Goal: Task Accomplishment & Management: Use online tool/utility

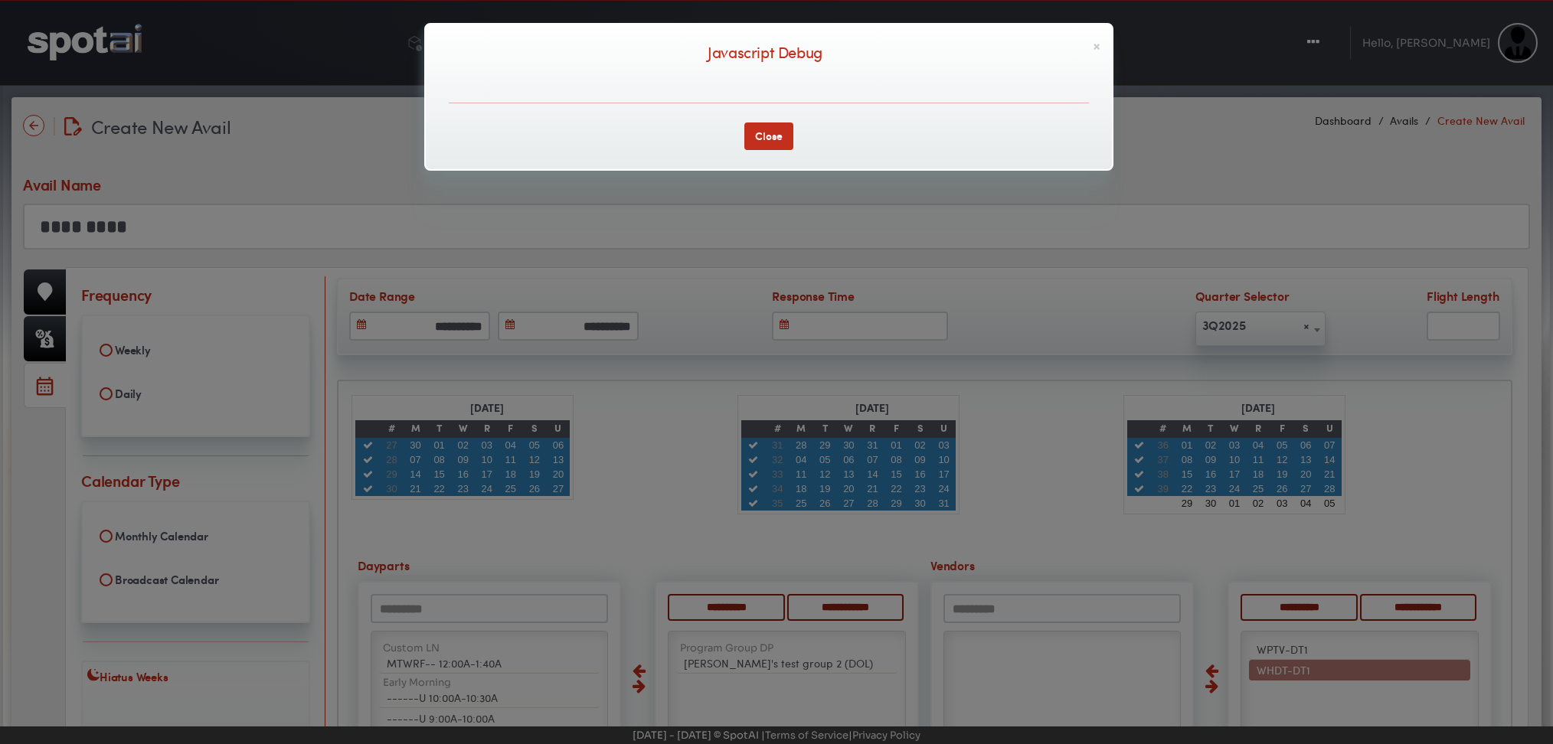
select select "****"
click at [766, 137] on button "Close" at bounding box center [768, 137] width 49 height 28
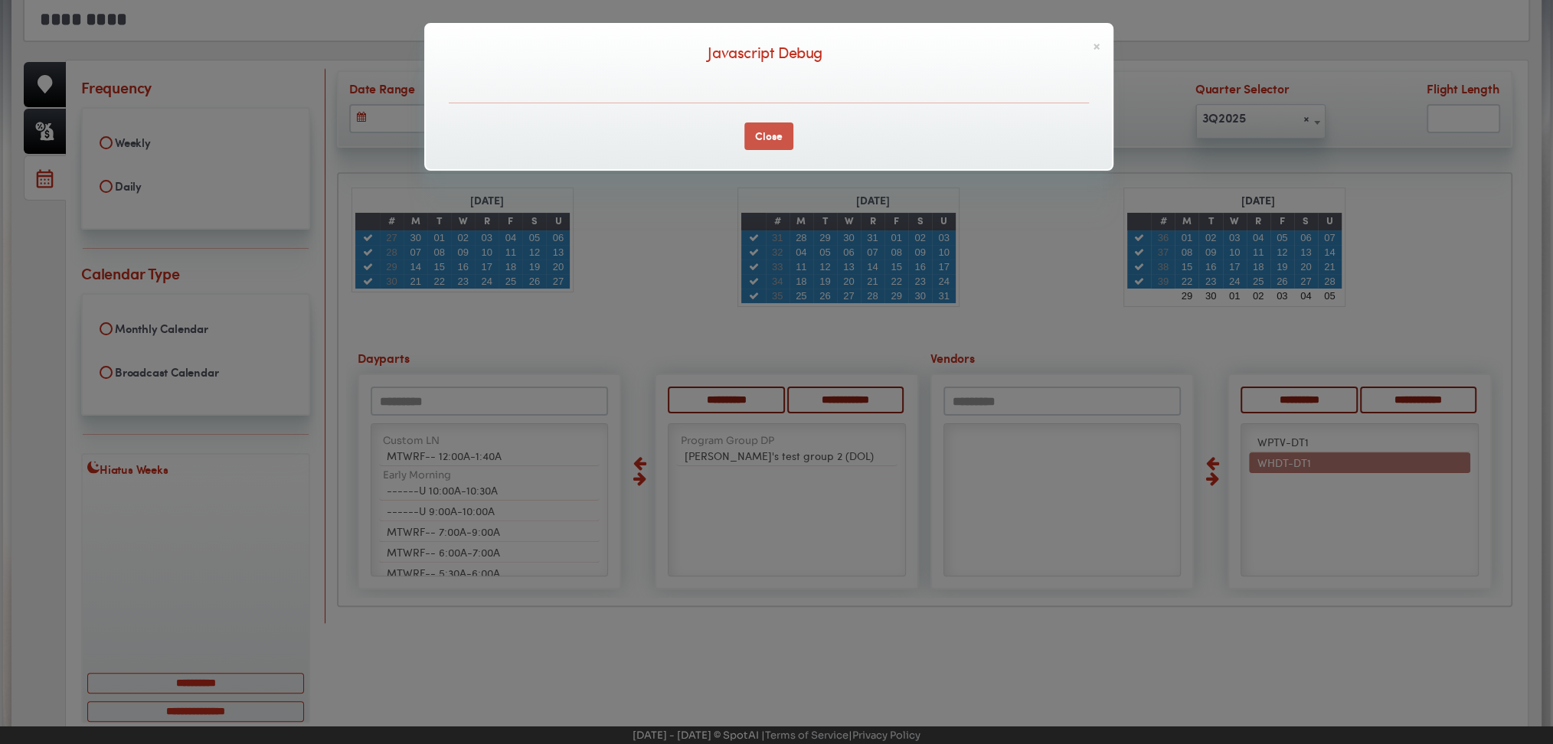
scroll to position [1216, 0]
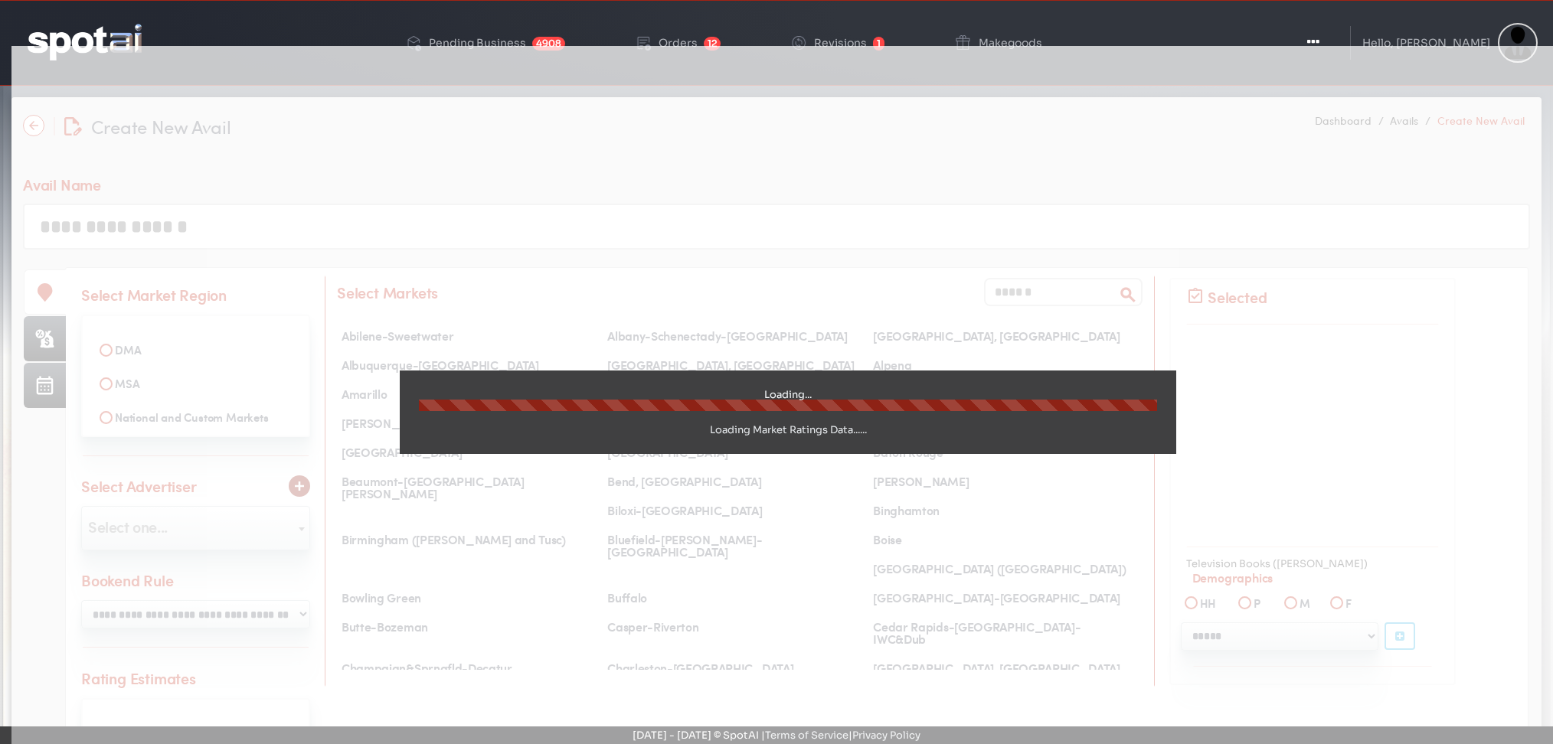
select select
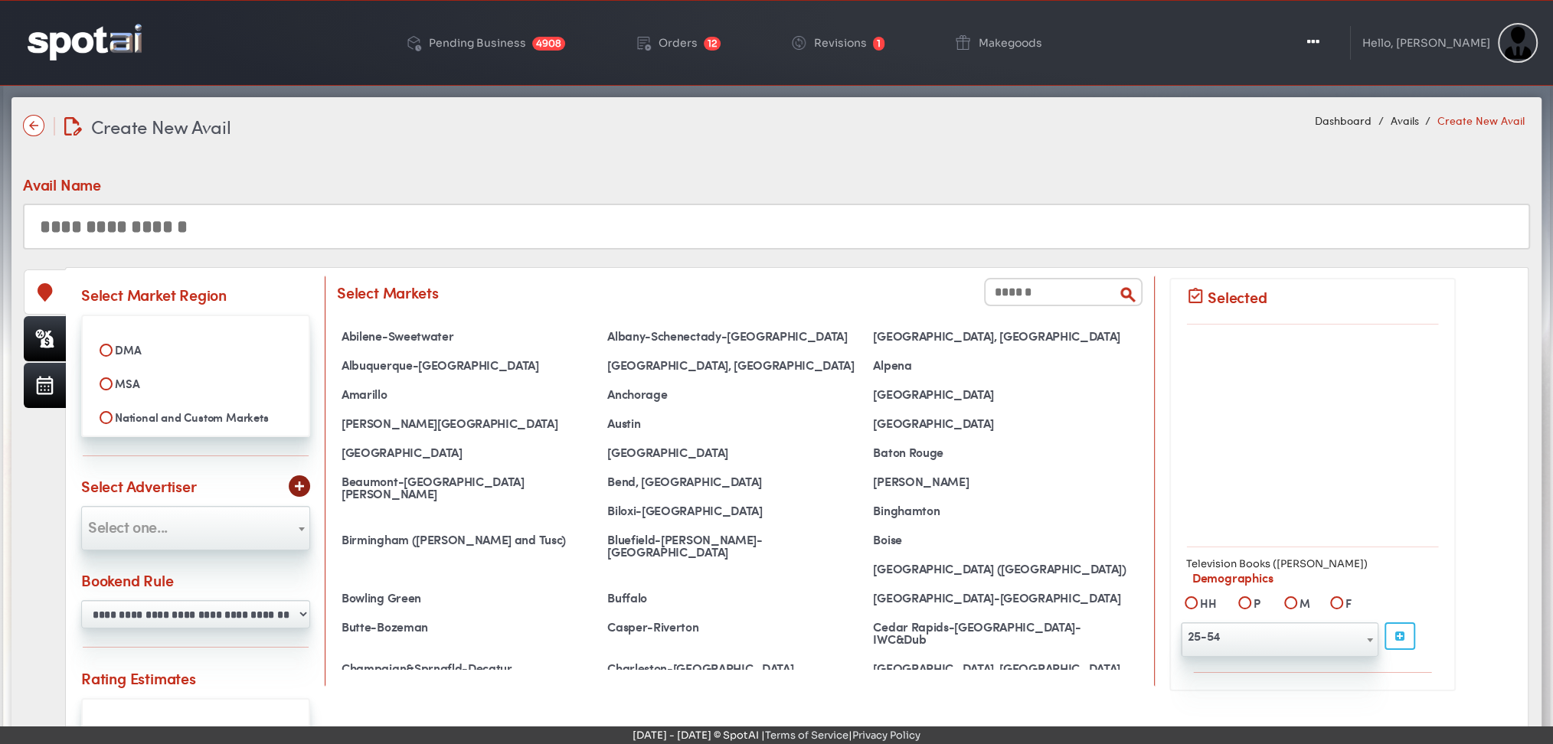
click at [37, 126] on img at bounding box center [33, 125] width 21 height 21
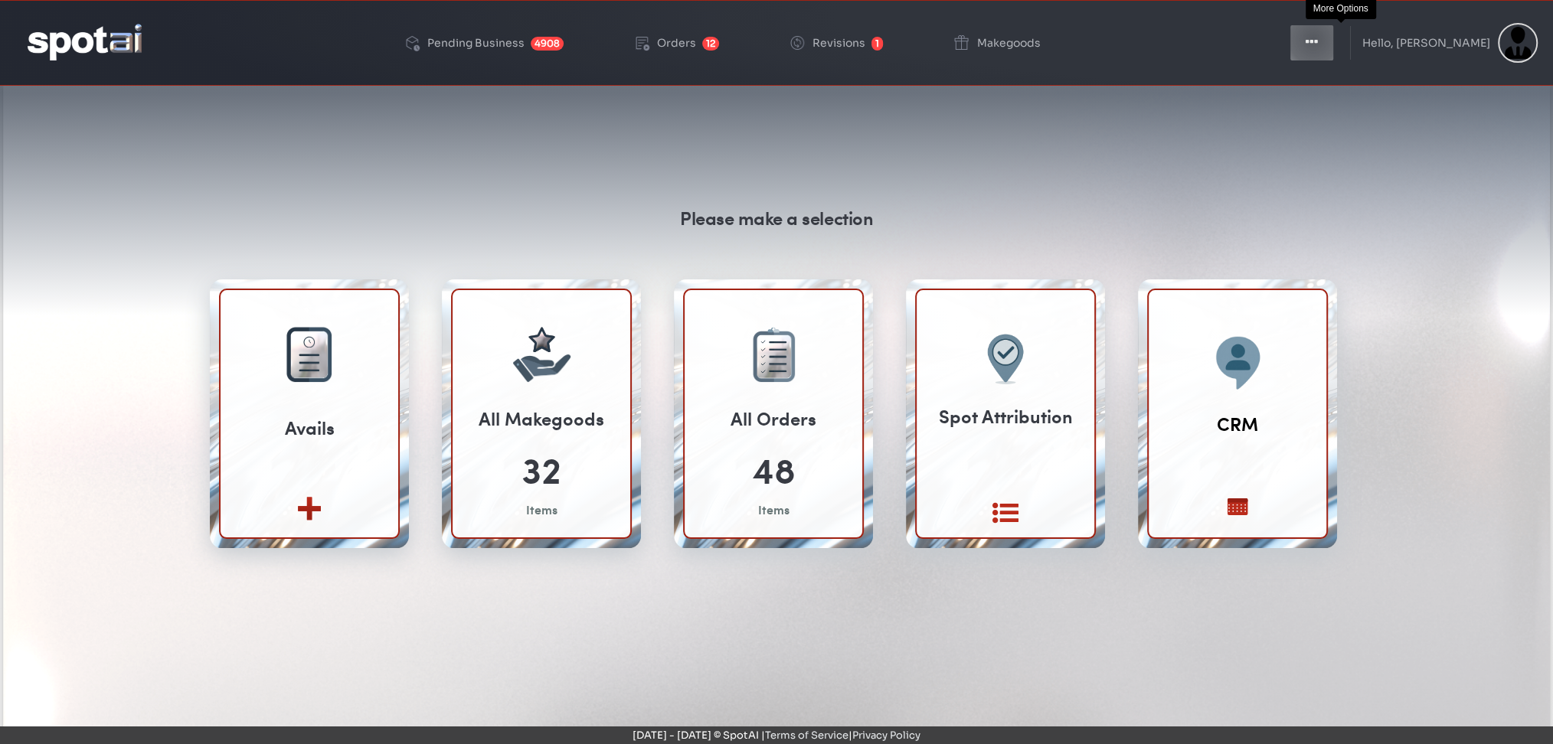
click at [1318, 40] on icon "button" at bounding box center [1312, 41] width 12 height 15
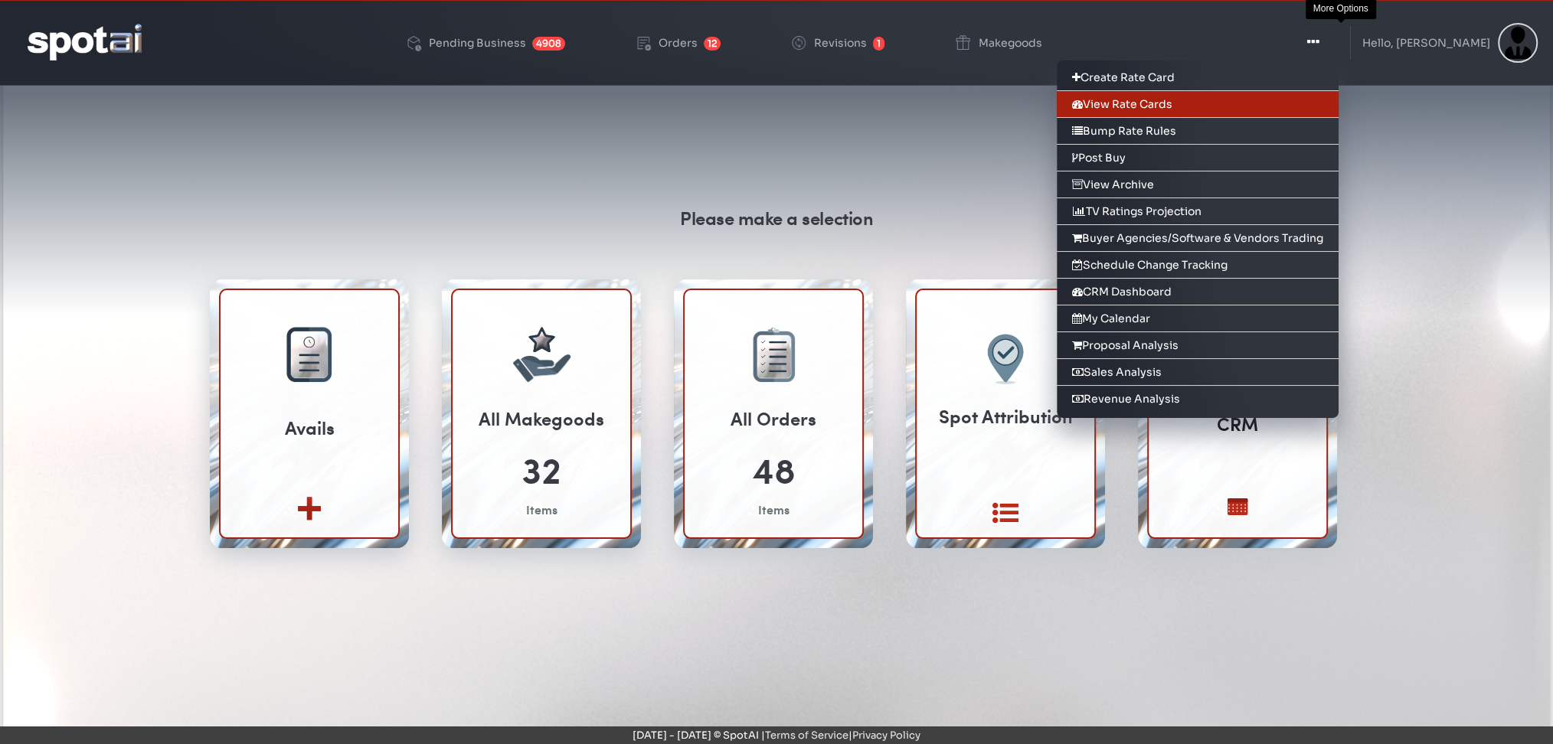
click at [1153, 102] on link "View Rate Cards" at bounding box center [1198, 104] width 282 height 27
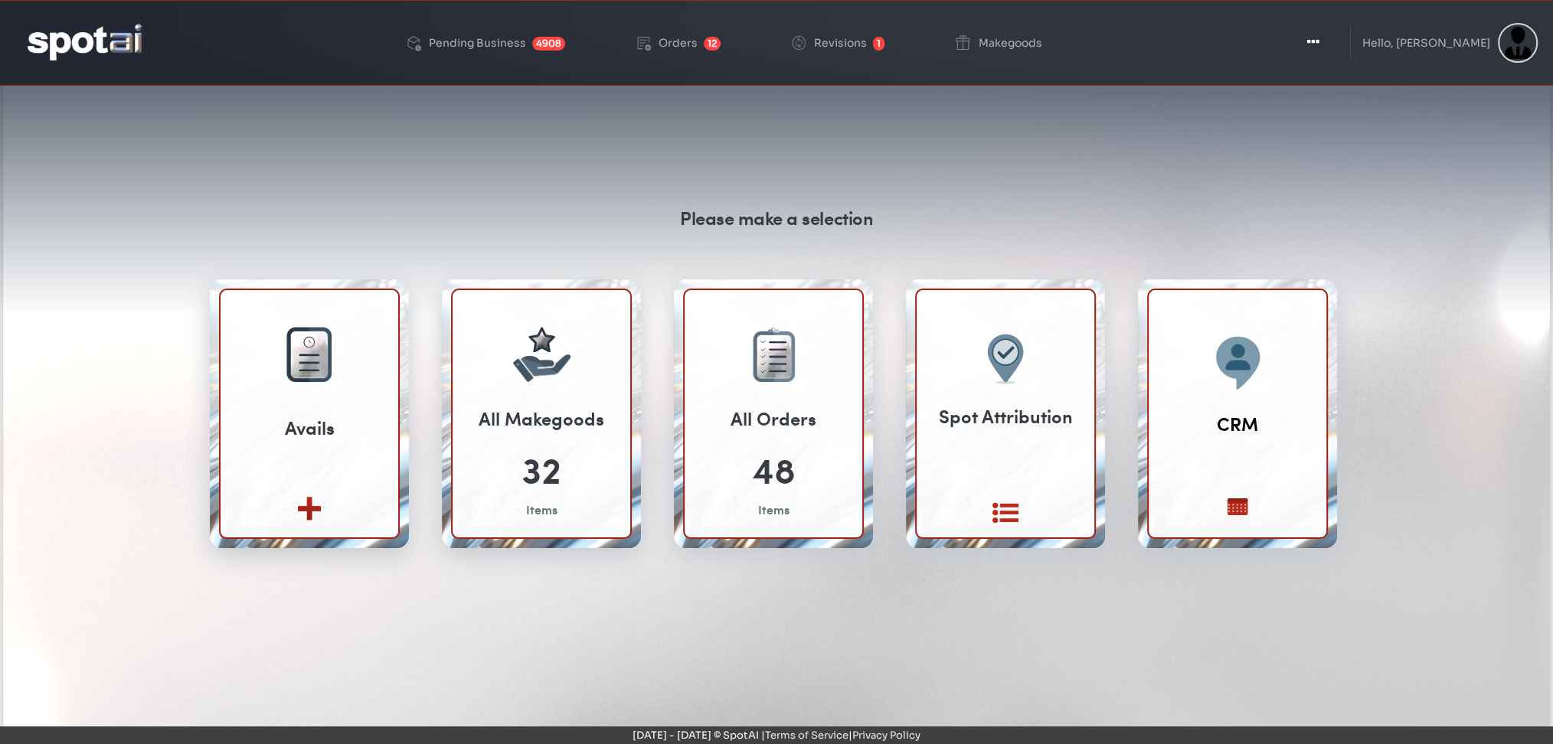
click at [1300, 145] on div "Please make a selection Avails Create new View All" at bounding box center [776, 469] width 1530 height 736
click at [1335, 31] on button "Toggle Dropdown" at bounding box center [1312, 43] width 46 height 38
click at [1318, 37] on icon "button" at bounding box center [1312, 41] width 12 height 15
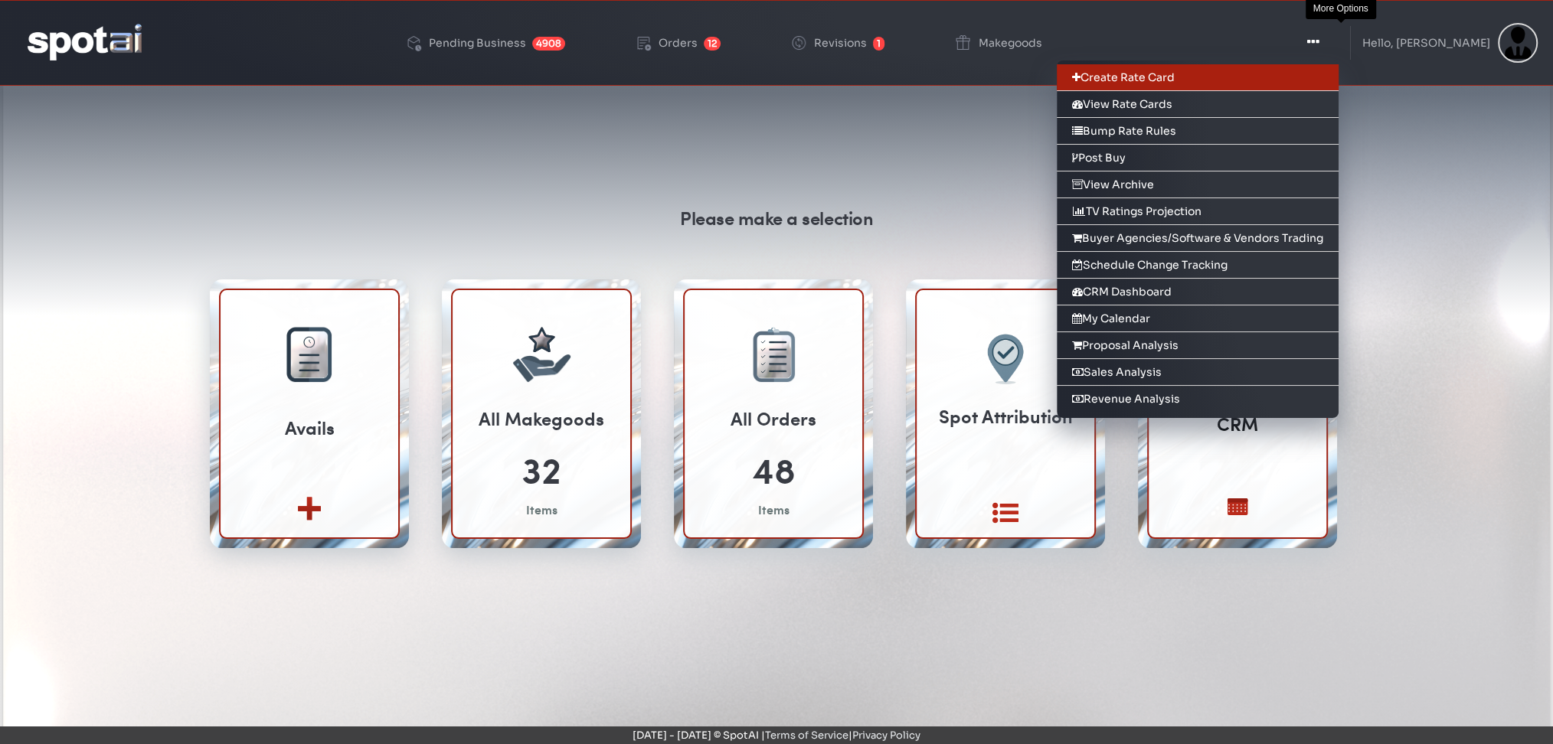
click at [1118, 80] on link "Create Rate Card" at bounding box center [1198, 77] width 282 height 27
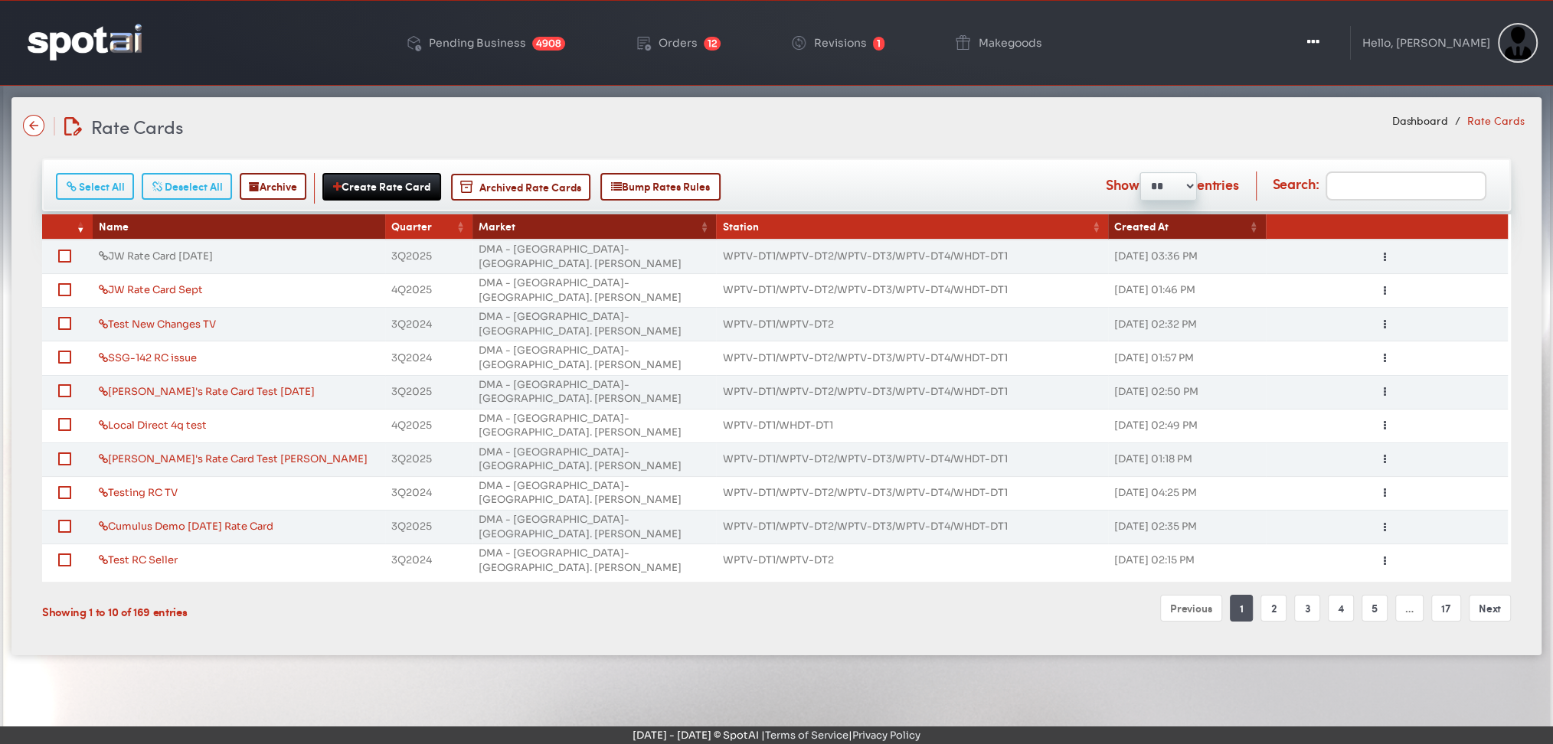
click at [145, 250] on link "JW Rate Card Sept 15th" at bounding box center [156, 256] width 114 height 13
click at [546, 181] on span "Archived Rate Cards" at bounding box center [520, 187] width 121 height 16
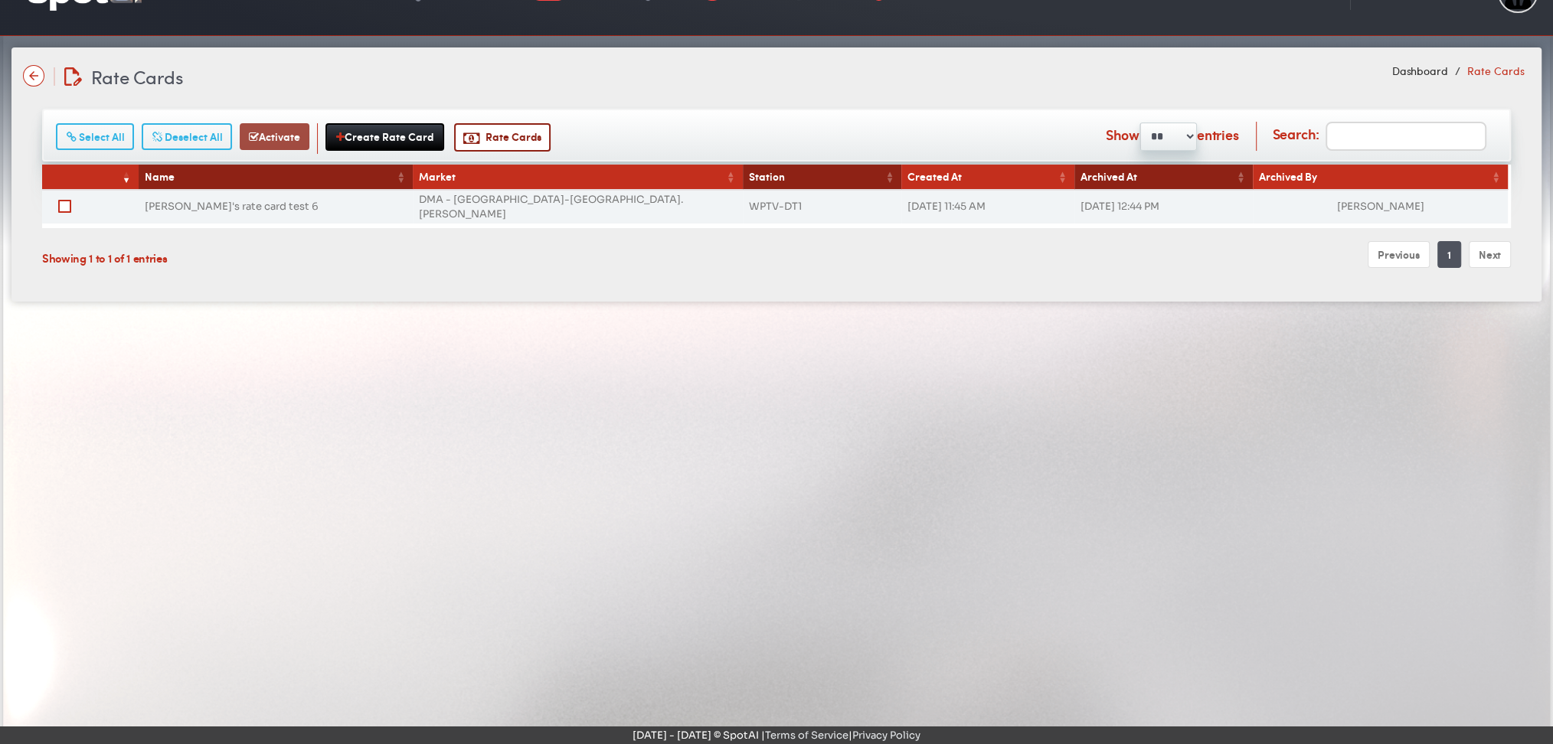
click at [271, 139] on button "Activate" at bounding box center [275, 136] width 70 height 27
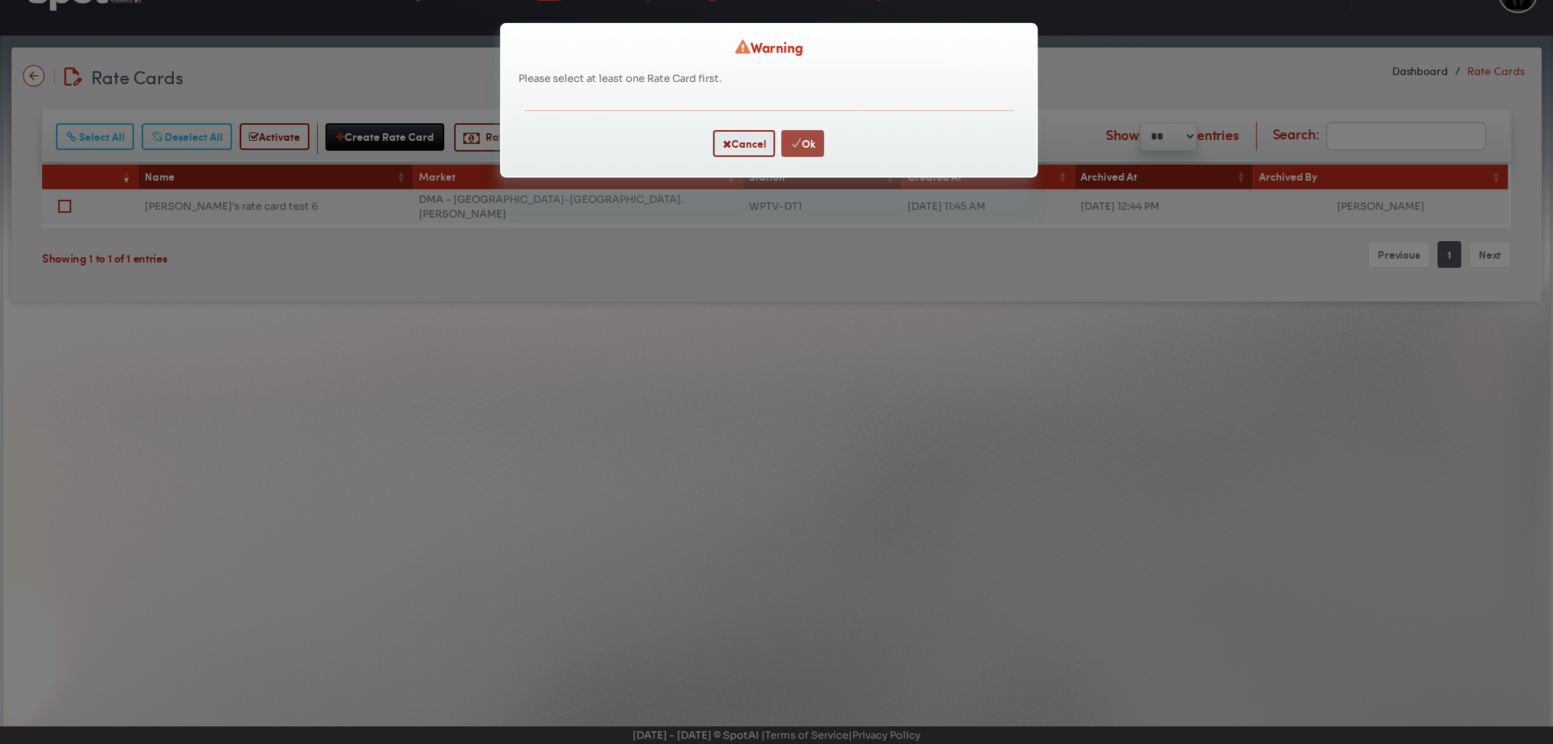
click at [817, 141] on button "Ok" at bounding box center [802, 143] width 43 height 27
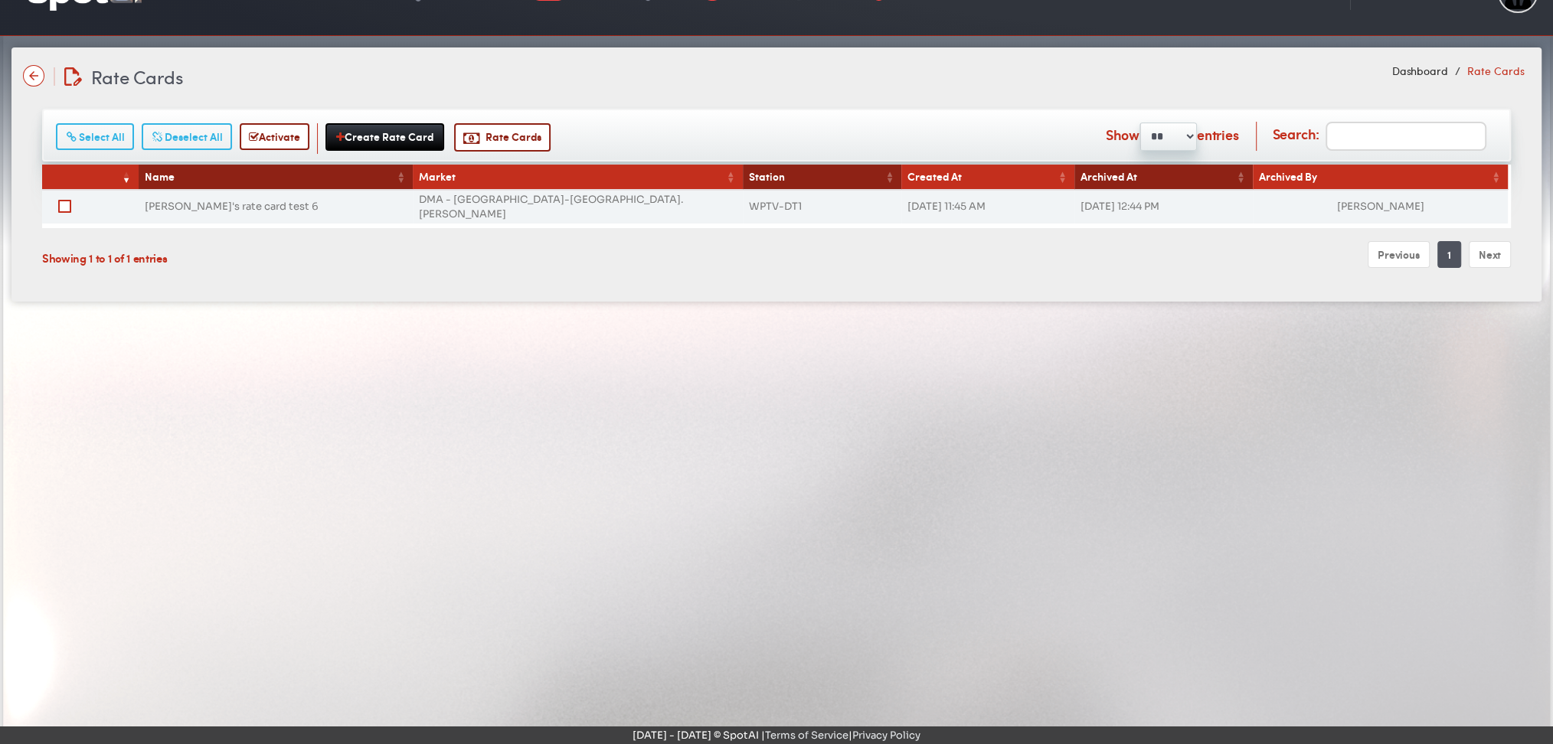
click at [34, 71] on img at bounding box center [33, 75] width 21 height 21
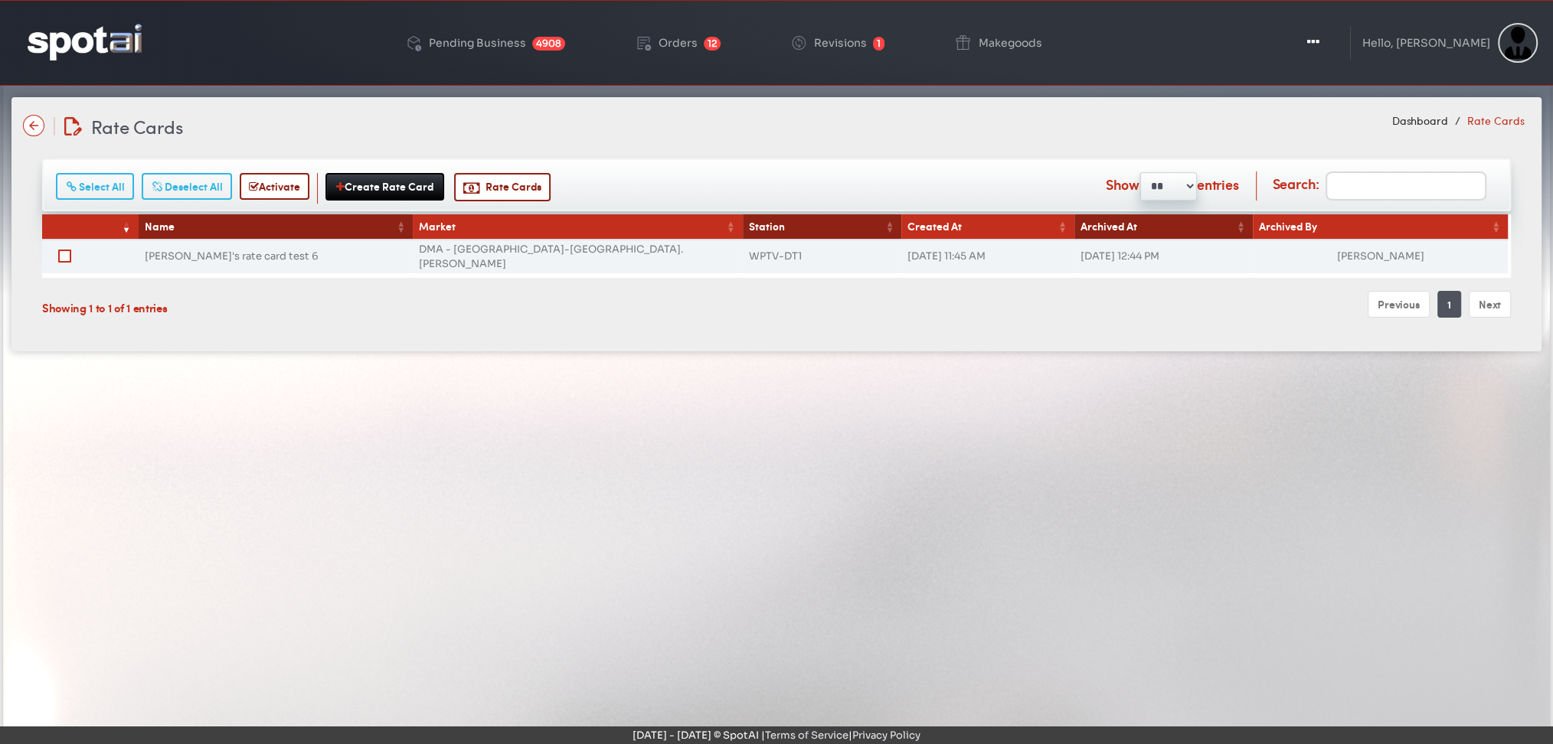
click at [34, 71] on div "Pending Business 4908 Orders 12 Revisions 1 Makegoods Toggle Dropdown Create Ra…" at bounding box center [776, 43] width 1553 height 86
click at [33, 136] on link at bounding box center [33, 126] width 21 height 23
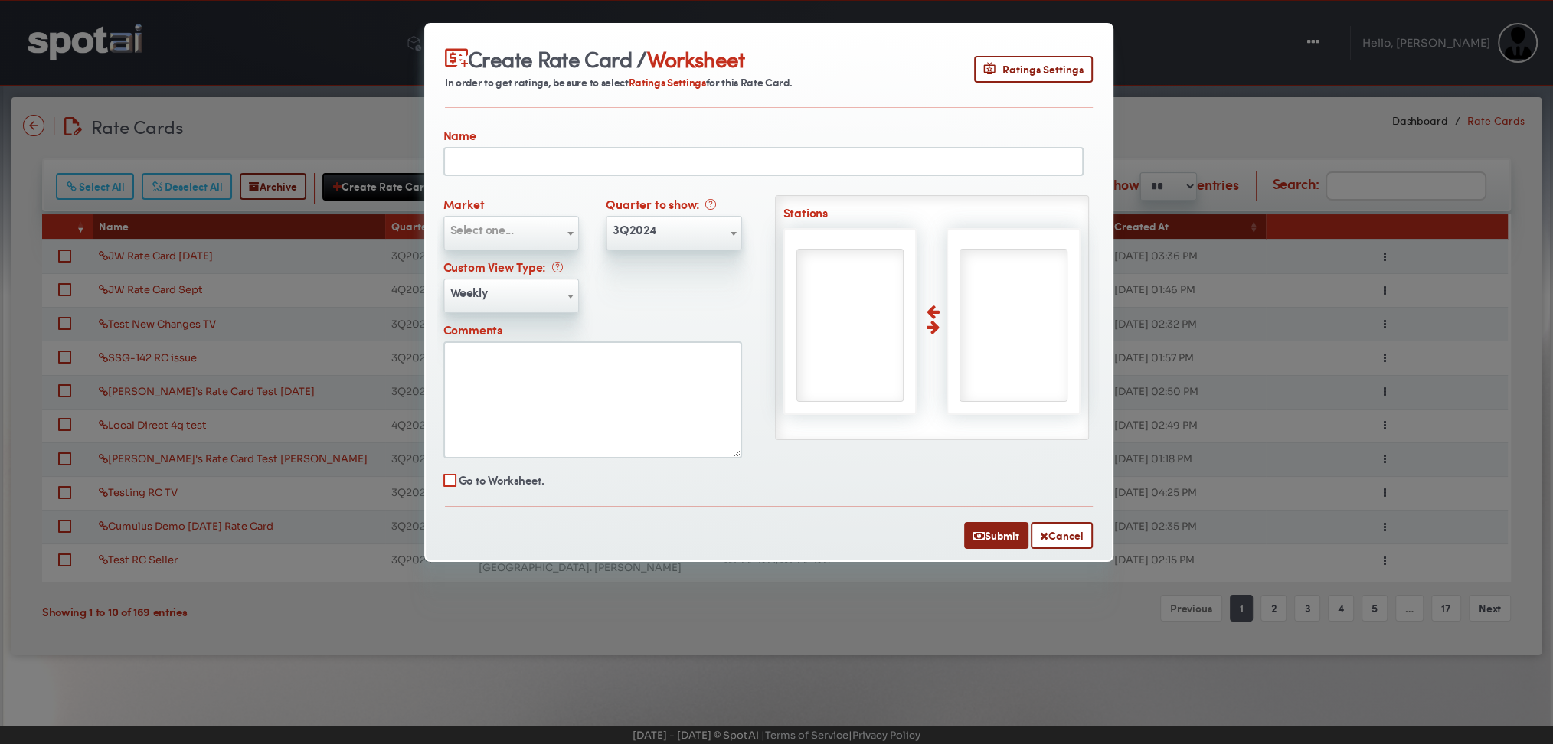
click at [825, 470] on div "Go to Worksheet." at bounding box center [769, 478] width 652 height 25
click at [527, 224] on span "Select one..." at bounding box center [511, 229] width 134 height 25
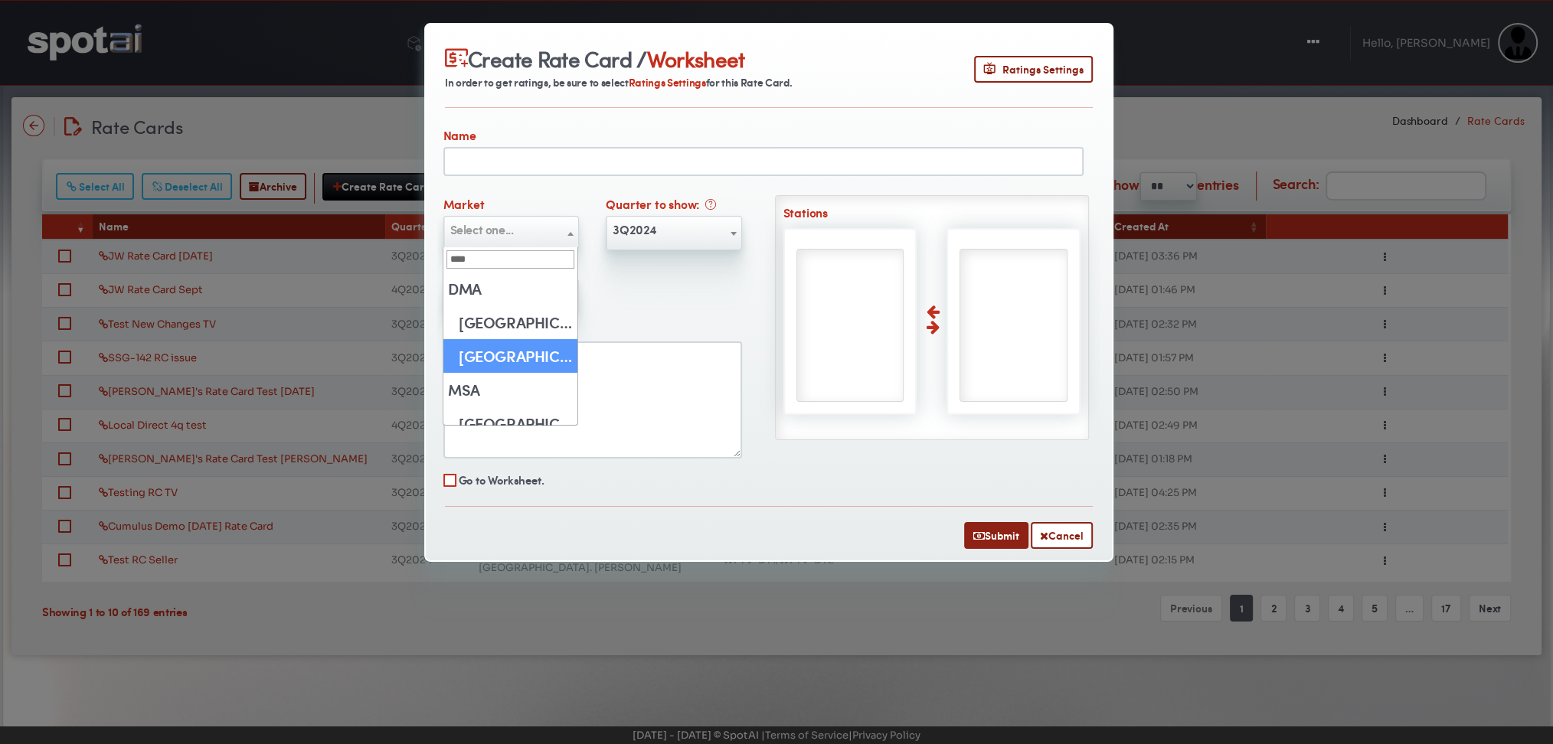
type input "****"
select select "**"
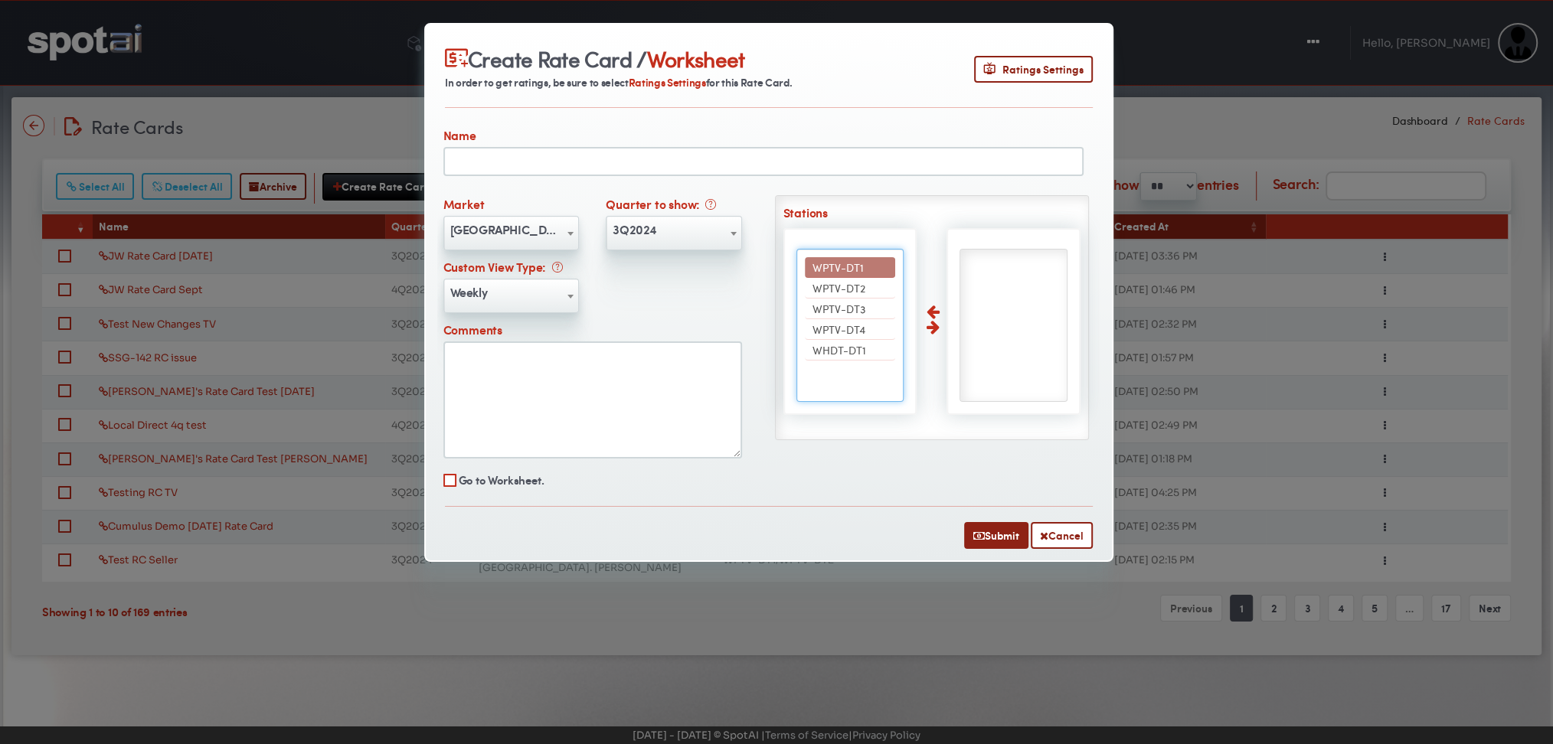
click at [842, 269] on span "WPTV-DT1" at bounding box center [837, 267] width 51 height 15
select select "****"
click at [842, 280] on span "WPTV-DT2" at bounding box center [838, 287] width 53 height 15
click at [842, 269] on span "WPTV-DT3" at bounding box center [838, 267] width 53 height 15
click at [842, 269] on span "WPTV-DT4" at bounding box center [838, 267] width 53 height 15
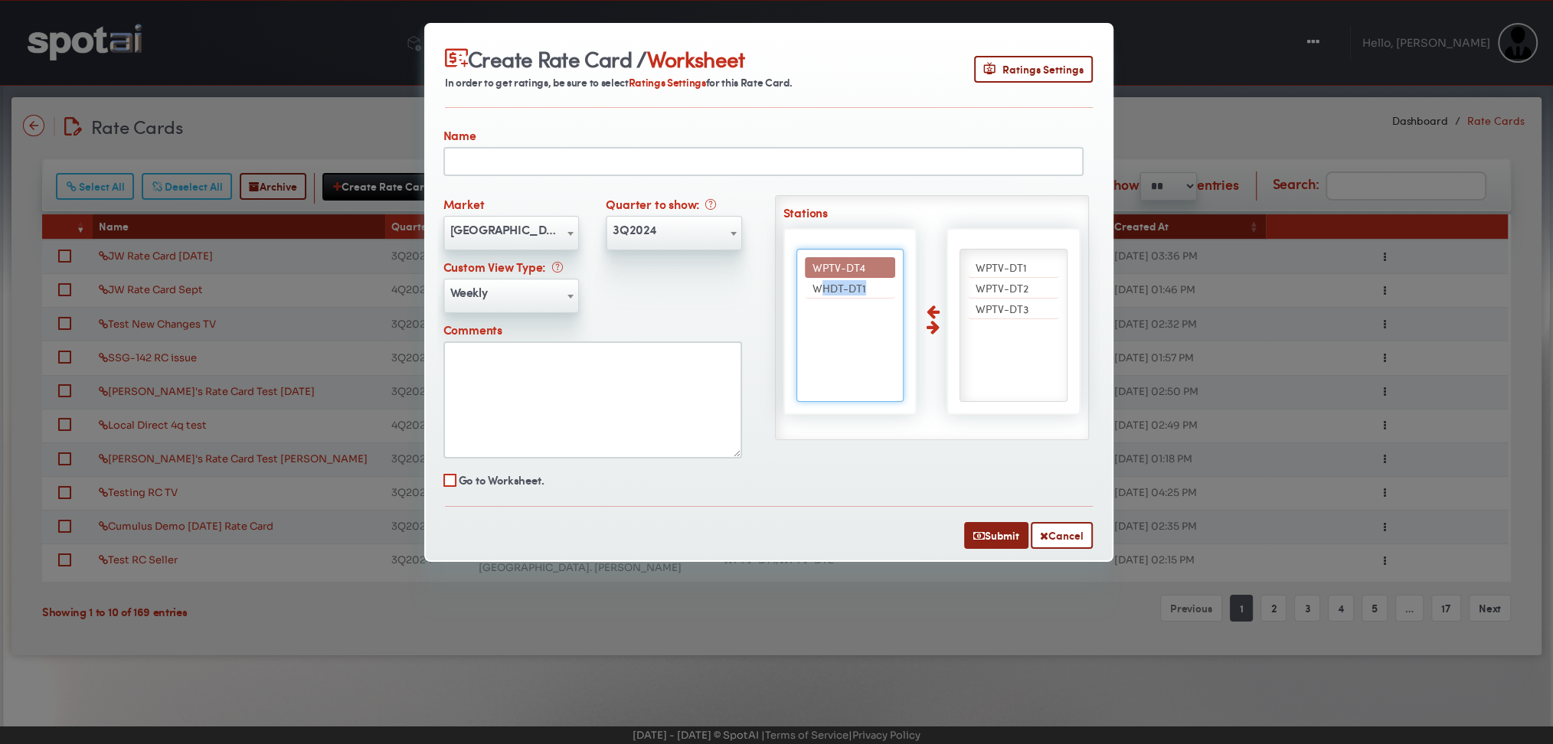
click at [842, 280] on span "WHDT-DT1" at bounding box center [839, 287] width 54 height 15
click at [600, 159] on input "text" at bounding box center [763, 161] width 640 height 29
type input "**********"
click at [980, 531] on button "Submit" at bounding box center [996, 535] width 64 height 27
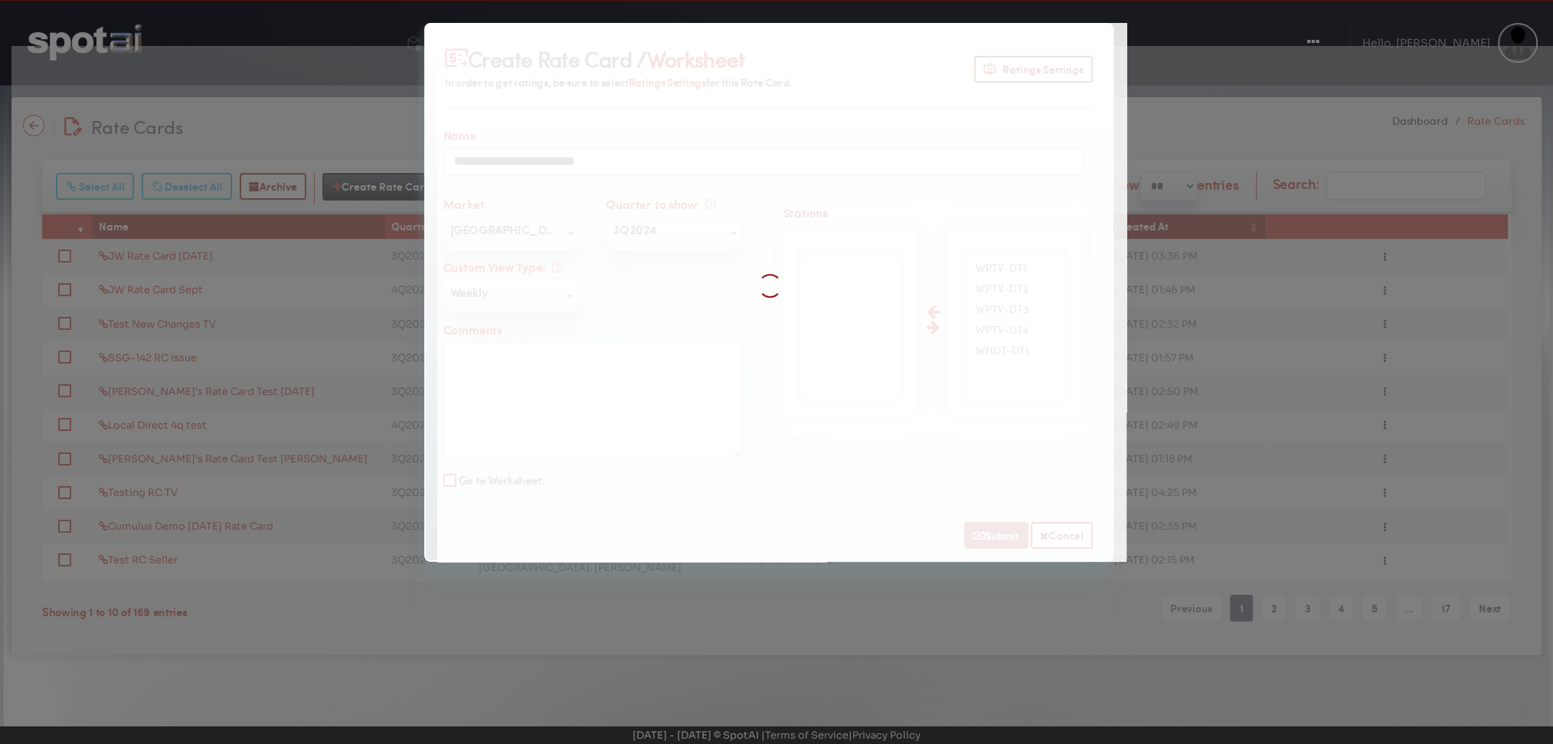
select select
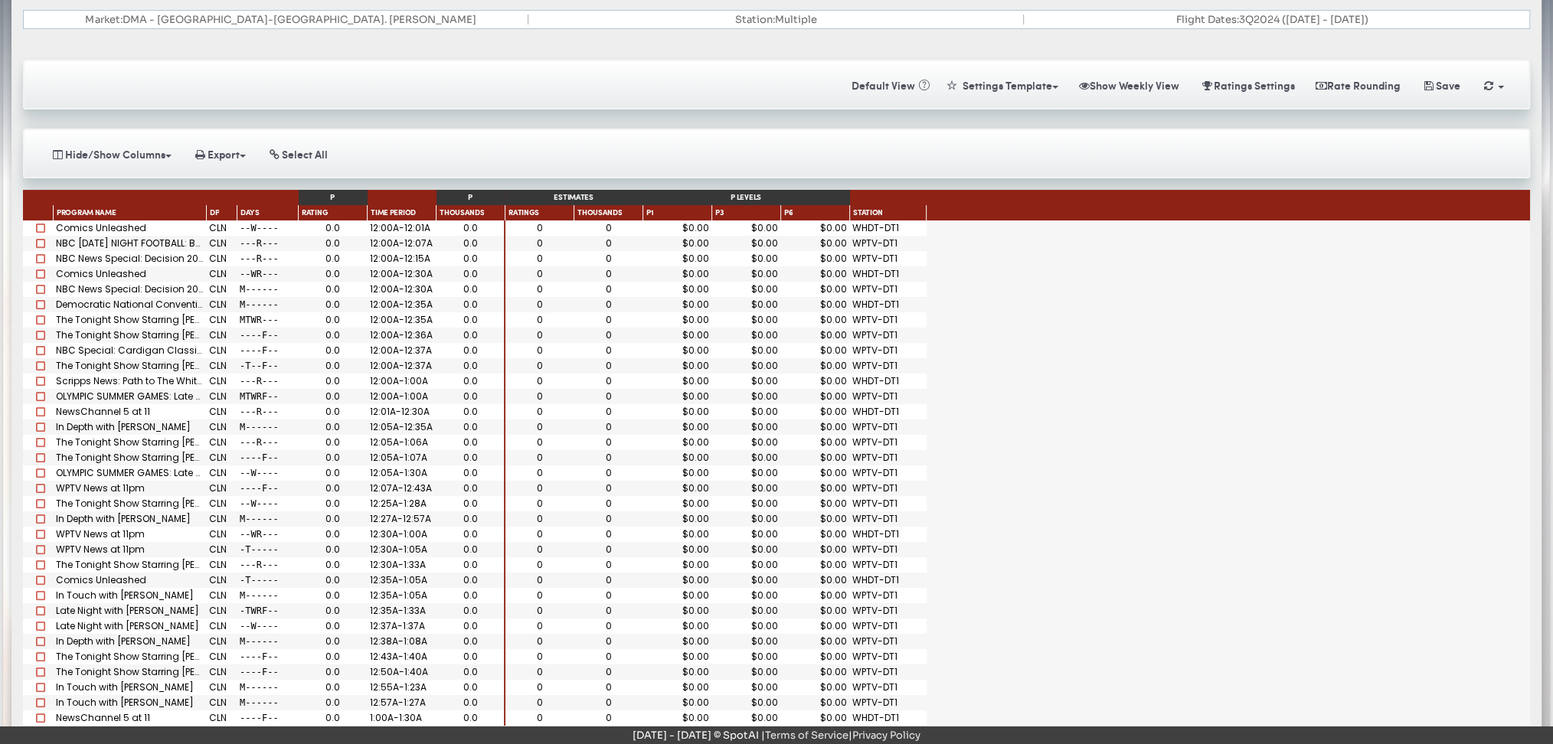
scroll to position [160, 0]
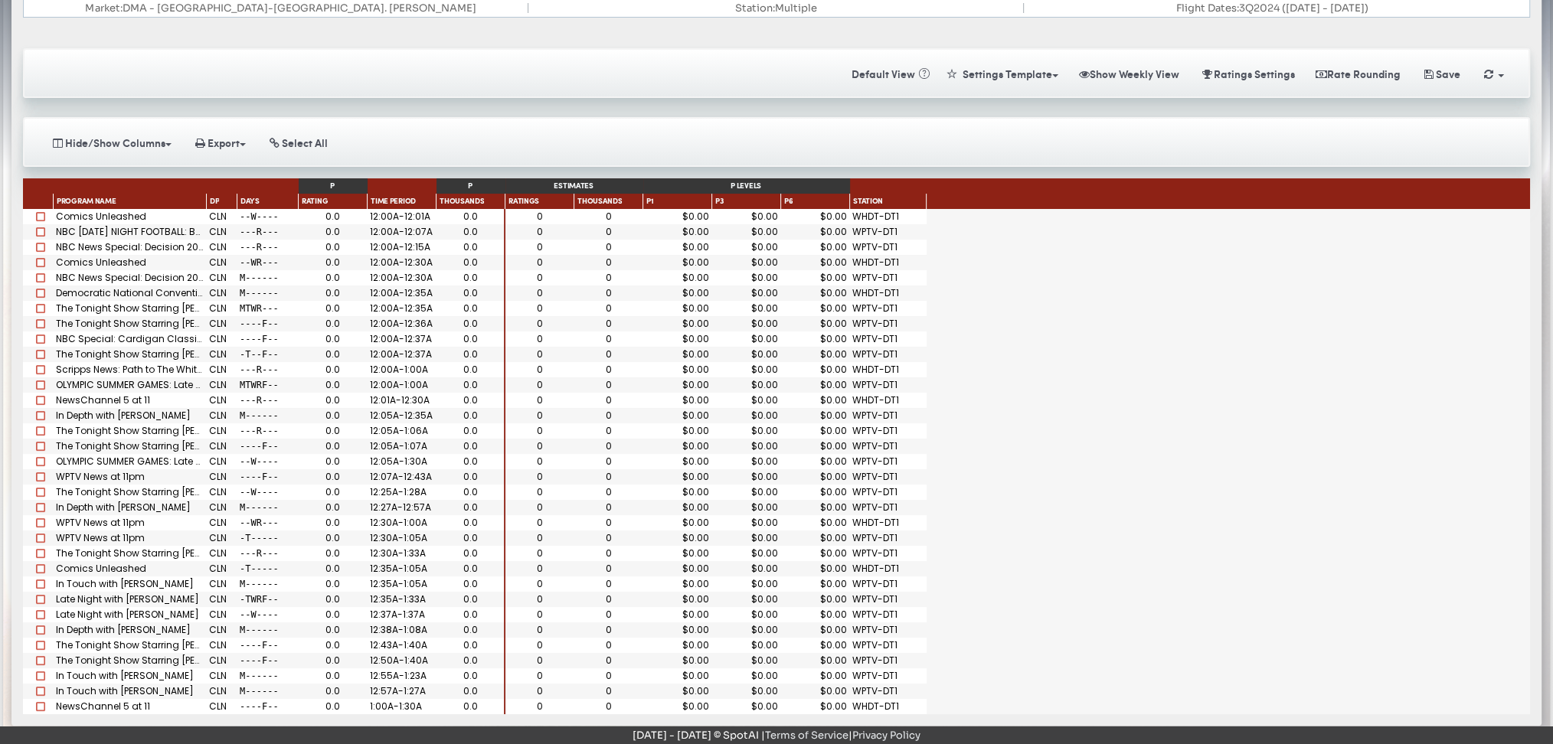
drag, startPoint x: 205, startPoint y: 194, endPoint x: 427, endPoint y: 178, distance: 222.6
click at [427, 178] on div "P P Program Name DP Days Rating Time Period Thousands" at bounding box center [264, 193] width 482 height 31
drag, startPoint x: 112, startPoint y: 193, endPoint x: 753, endPoint y: 213, distance: 642.0
click at [753, 213] on div "P P Program Name DP Days Rating Time Period Thousands Estimates P levels Rating…" at bounding box center [776, 446] width 1507 height 536
drag, startPoint x: 100, startPoint y: 198, endPoint x: 745, endPoint y: 190, distance: 645.6
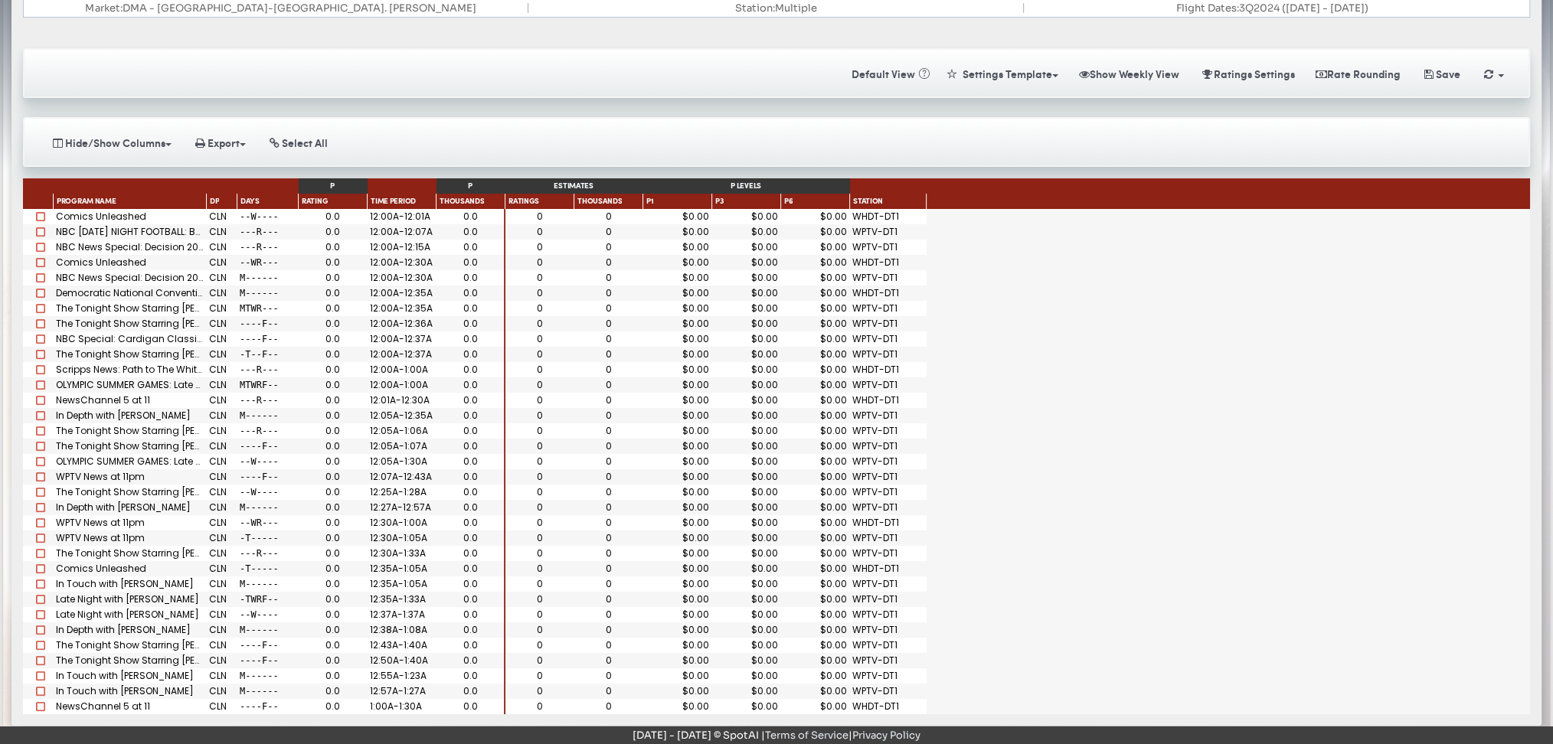
click at [745, 190] on div "P P Program Name DP Days Rating Time Period Thousands Estimates P levels Rating…" at bounding box center [776, 193] width 1507 height 31
drag, startPoint x: 204, startPoint y: 194, endPoint x: 400, endPoint y: 194, distance: 195.3
click at [400, 194] on div "Program Name DP Days Rating Time Period Thousands" at bounding box center [264, 201] width 482 height 15
click at [143, 301] on div "The Tonight Show Starring [PERSON_NAME]" at bounding box center [130, 308] width 153 height 15
click at [570, 101] on div "Saving Calculating Default View « Settings Template Make Template Templates Sho…" at bounding box center [776, 371] width 1530 height 685
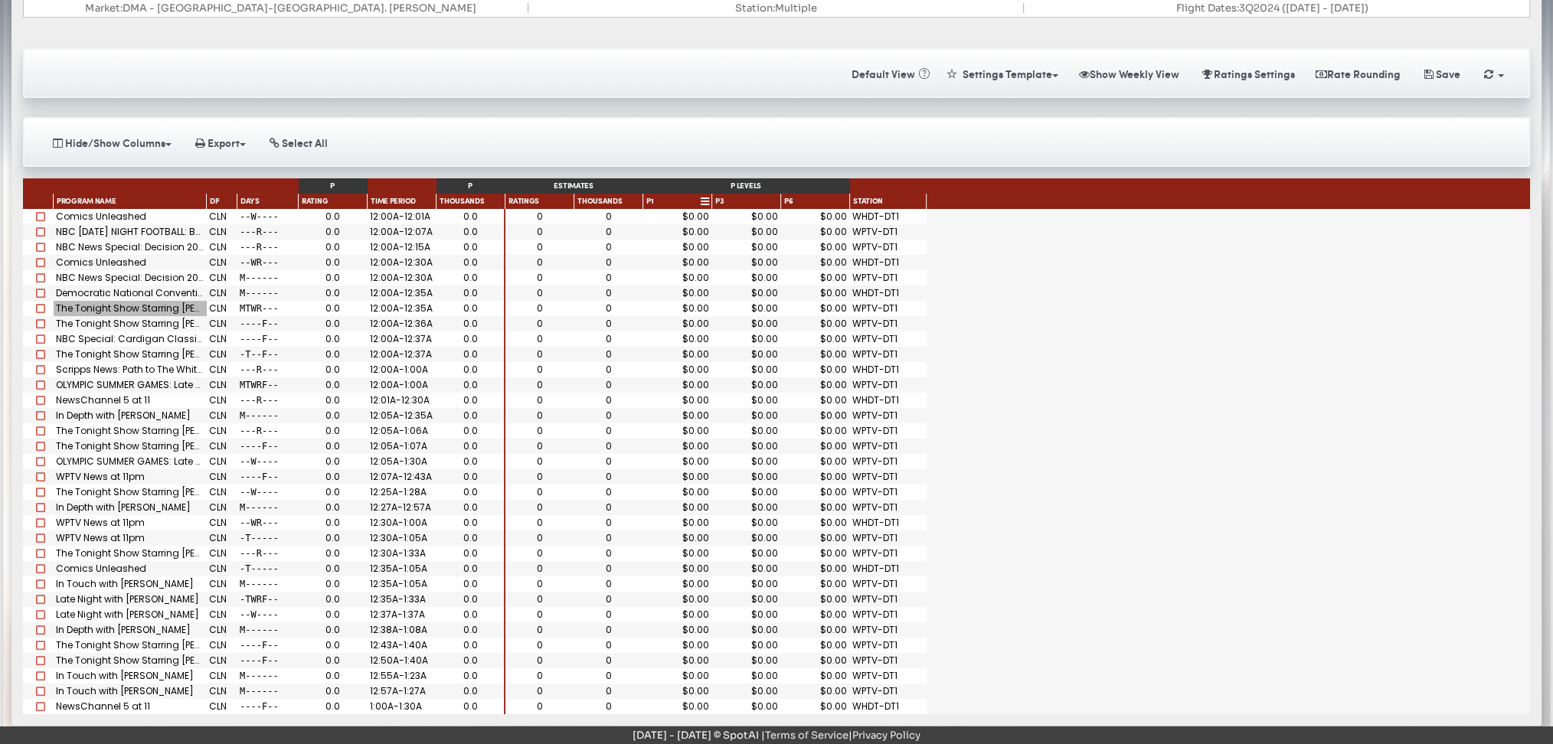
drag, startPoint x: 573, startPoint y: 194, endPoint x: 711, endPoint y: 198, distance: 137.9
click at [711, 198] on div "Ratings Thousands P1 P3 P6 Station" at bounding box center [715, 201] width 421 height 15
click at [366, 198] on div "Rating" at bounding box center [333, 201] width 69 height 15
drag, startPoint x: 608, startPoint y: 194, endPoint x: 539, endPoint y: 201, distance: 69.3
click at [123, 197] on div "Program Name" at bounding box center [124, 202] width 139 height 11
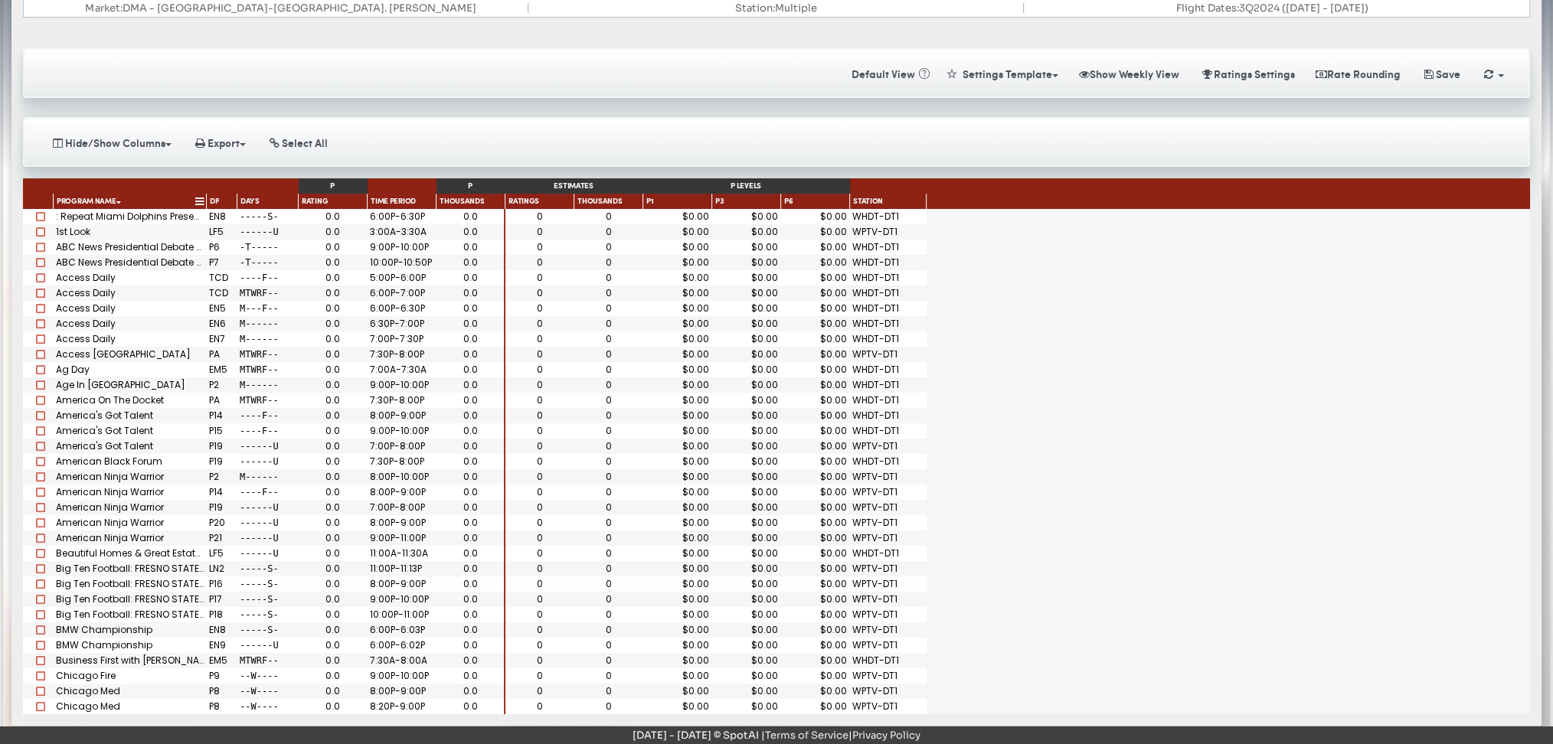
click at [123, 197] on div "Program Name 1" at bounding box center [124, 203] width 139 height 12
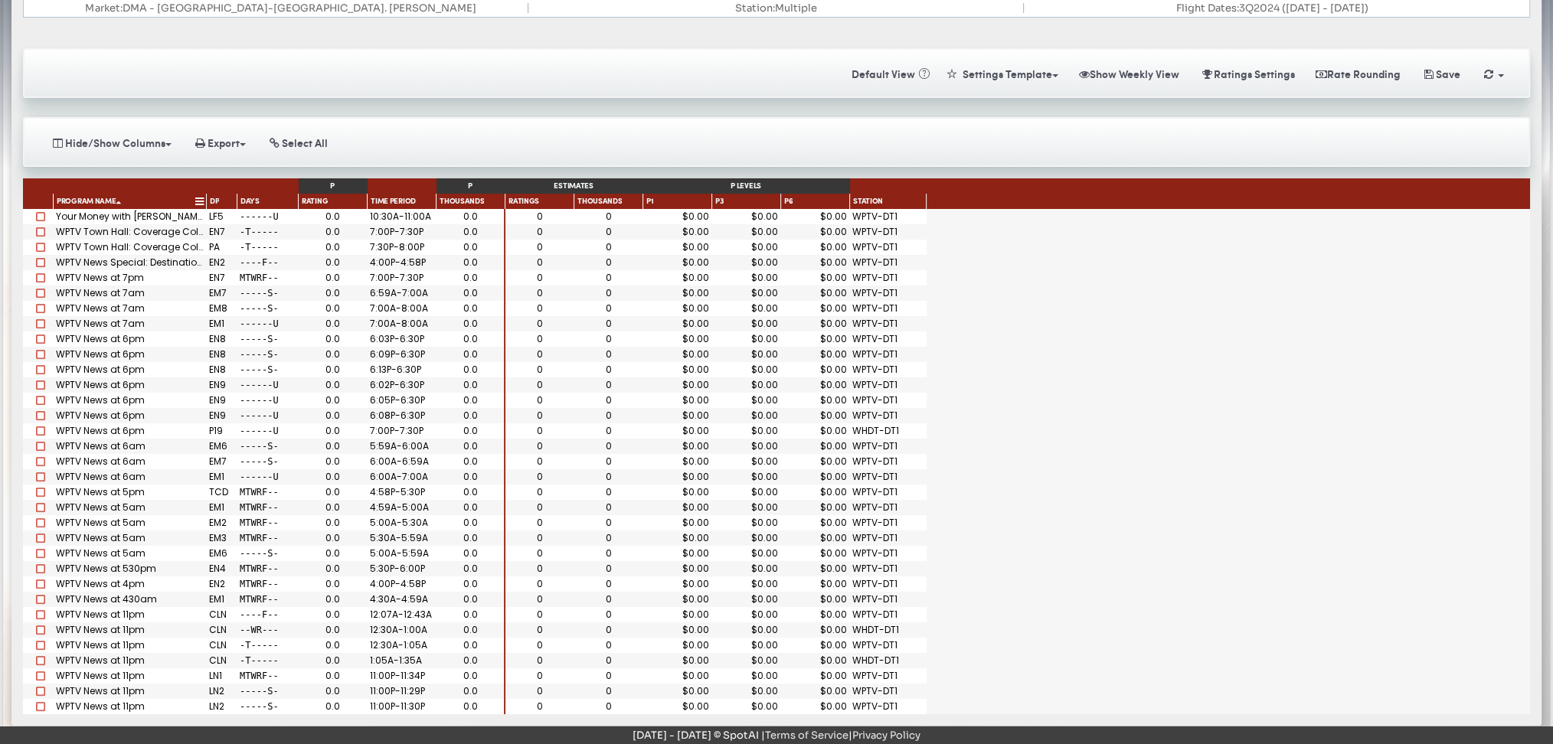
click at [123, 197] on div "Program Name 1" at bounding box center [124, 203] width 139 height 12
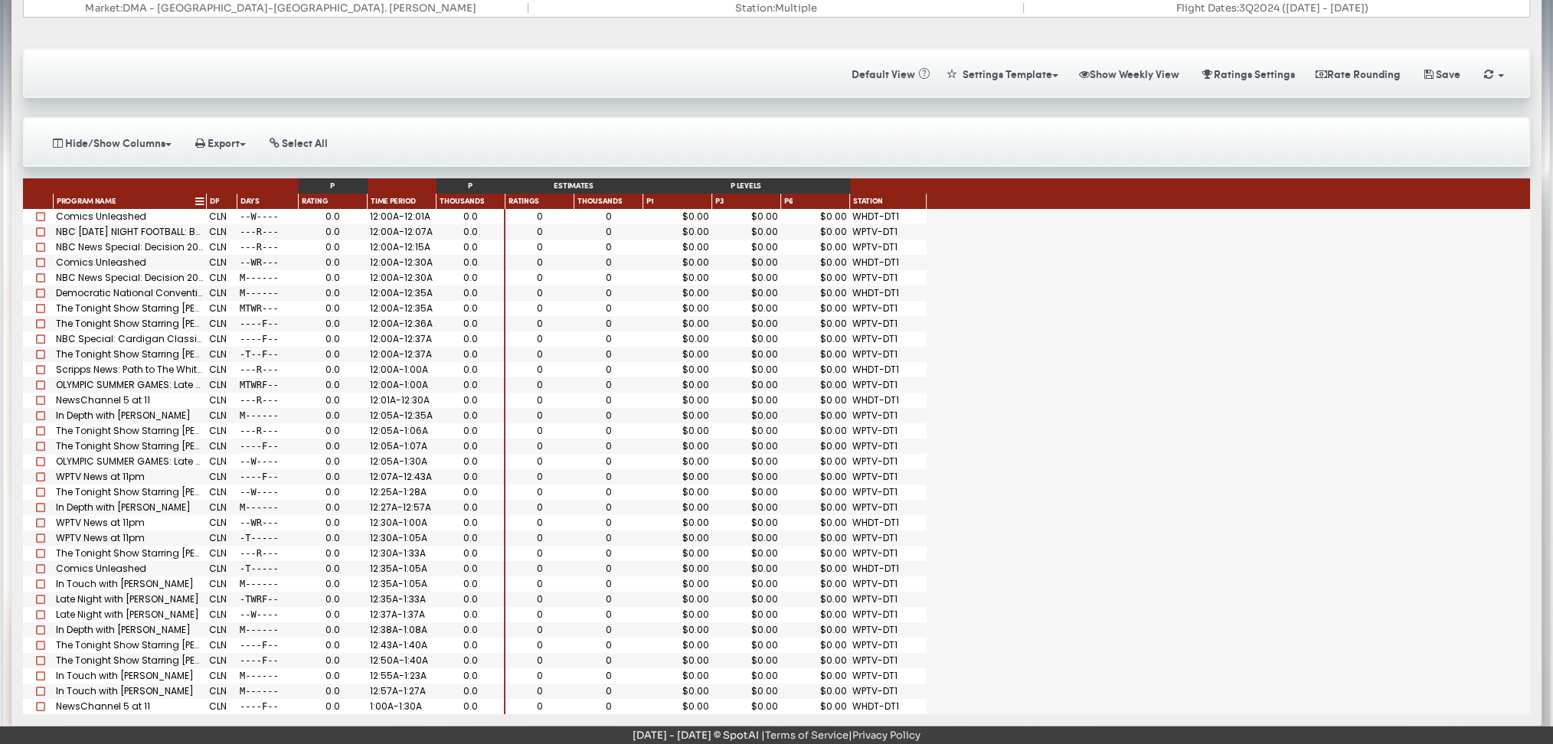
click at [123, 197] on div "Program Name" at bounding box center [124, 202] width 139 height 11
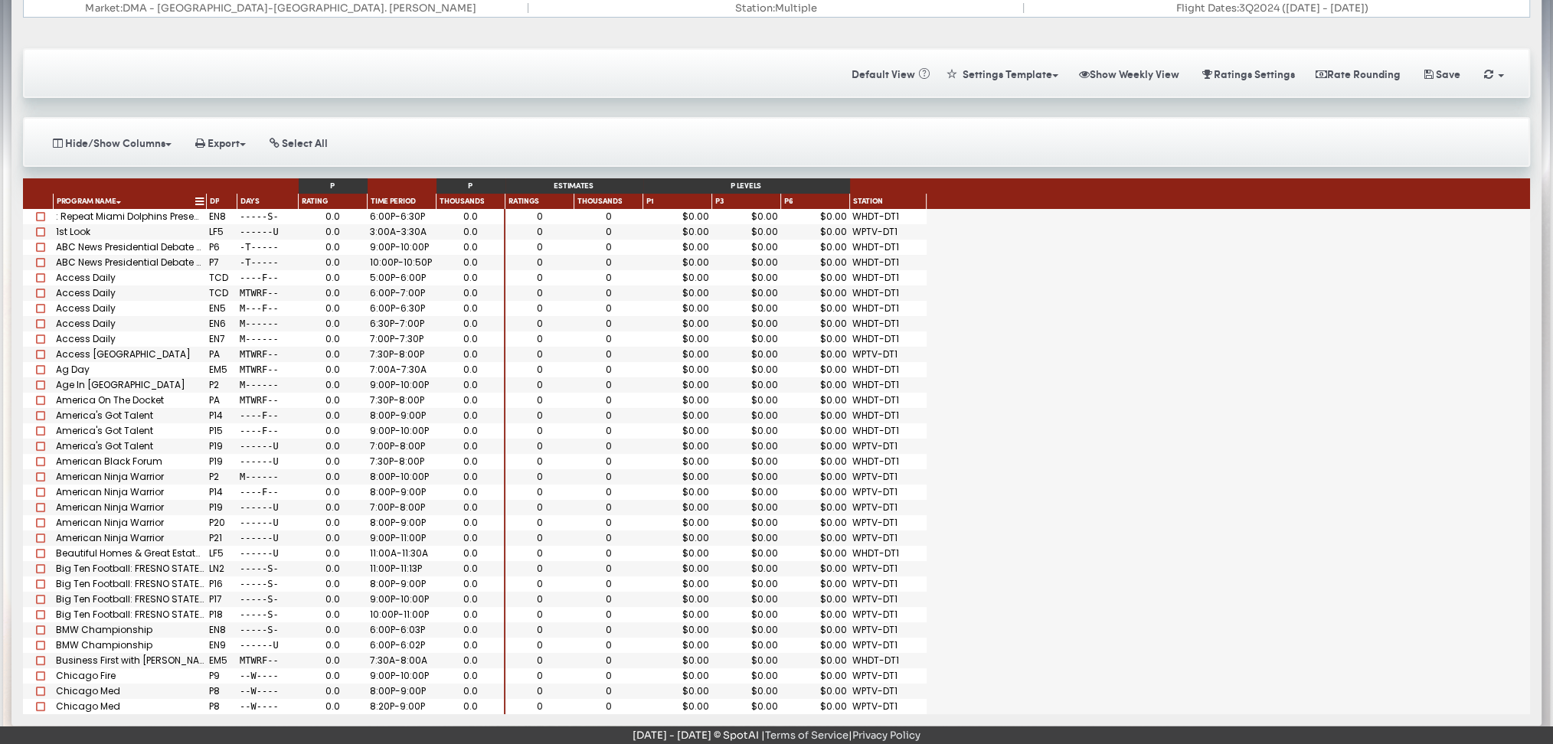
click at [123, 197] on div "Program Name 1" at bounding box center [124, 203] width 139 height 12
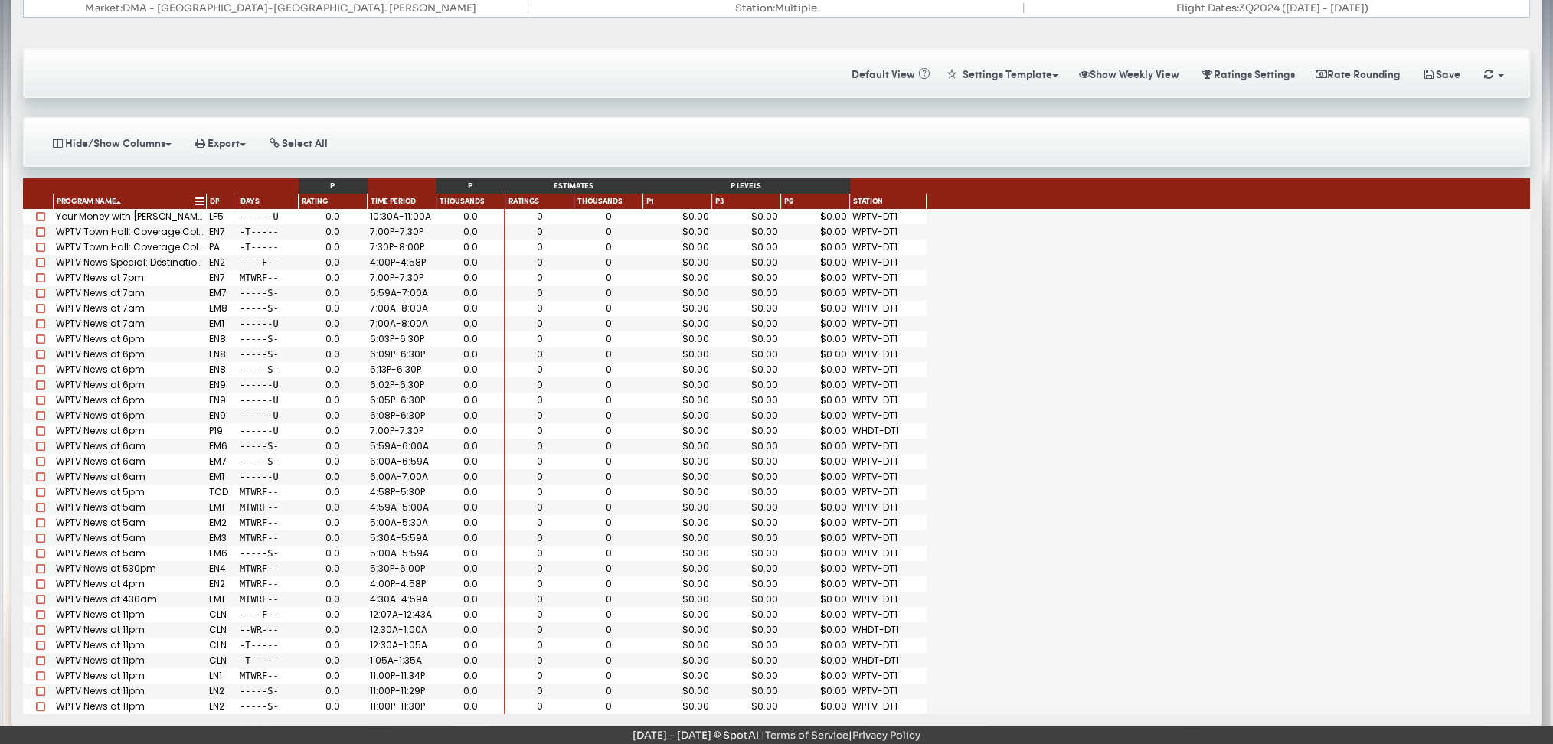
click at [123, 197] on div "Program Name 1" at bounding box center [124, 203] width 139 height 12
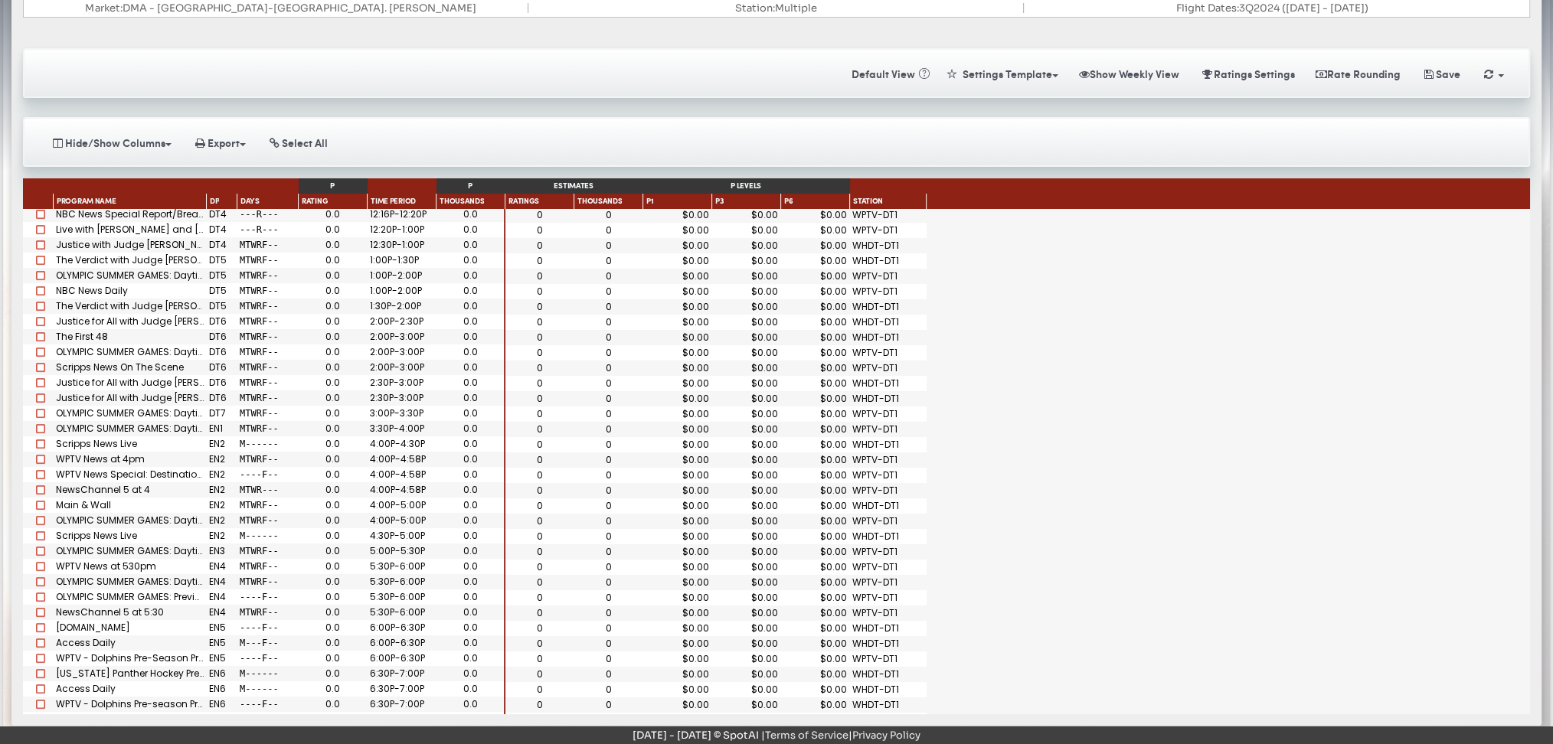
scroll to position [0, 0]
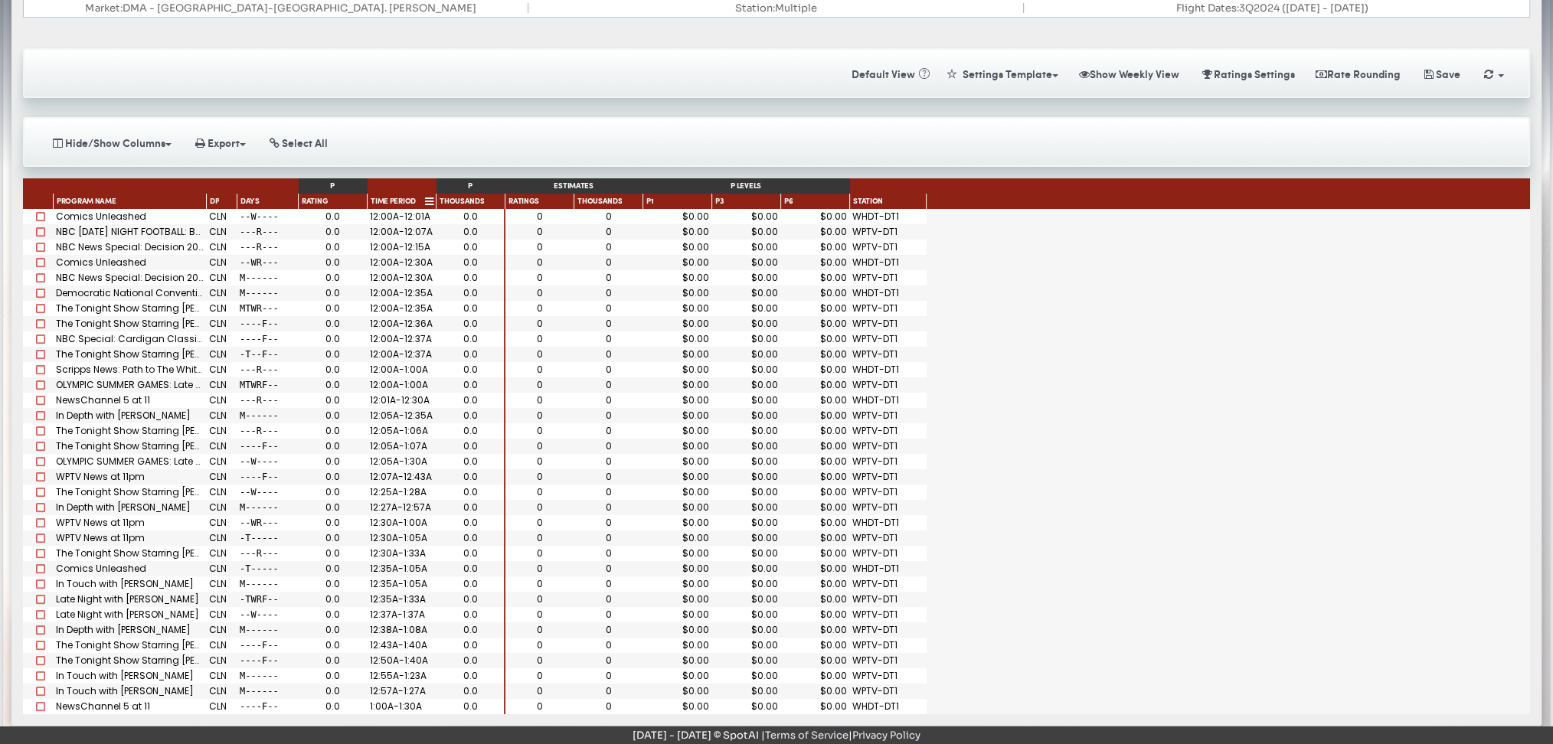
click at [395, 201] on span "Time Period" at bounding box center [393, 202] width 45 height 11
click at [395, 201] on span "Time Period" at bounding box center [393, 203] width 45 height 12
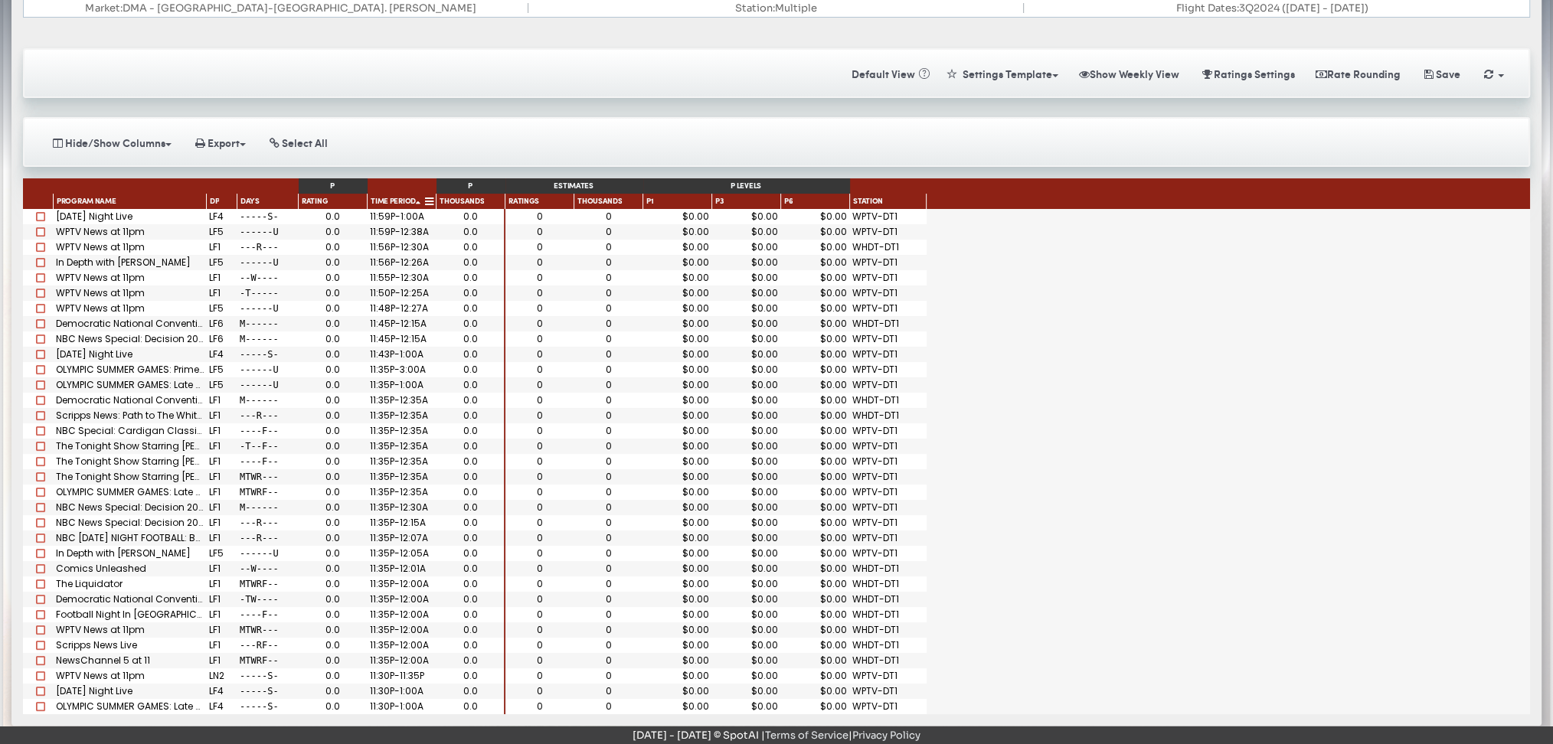
click at [395, 201] on span "Time Period" at bounding box center [393, 203] width 45 height 12
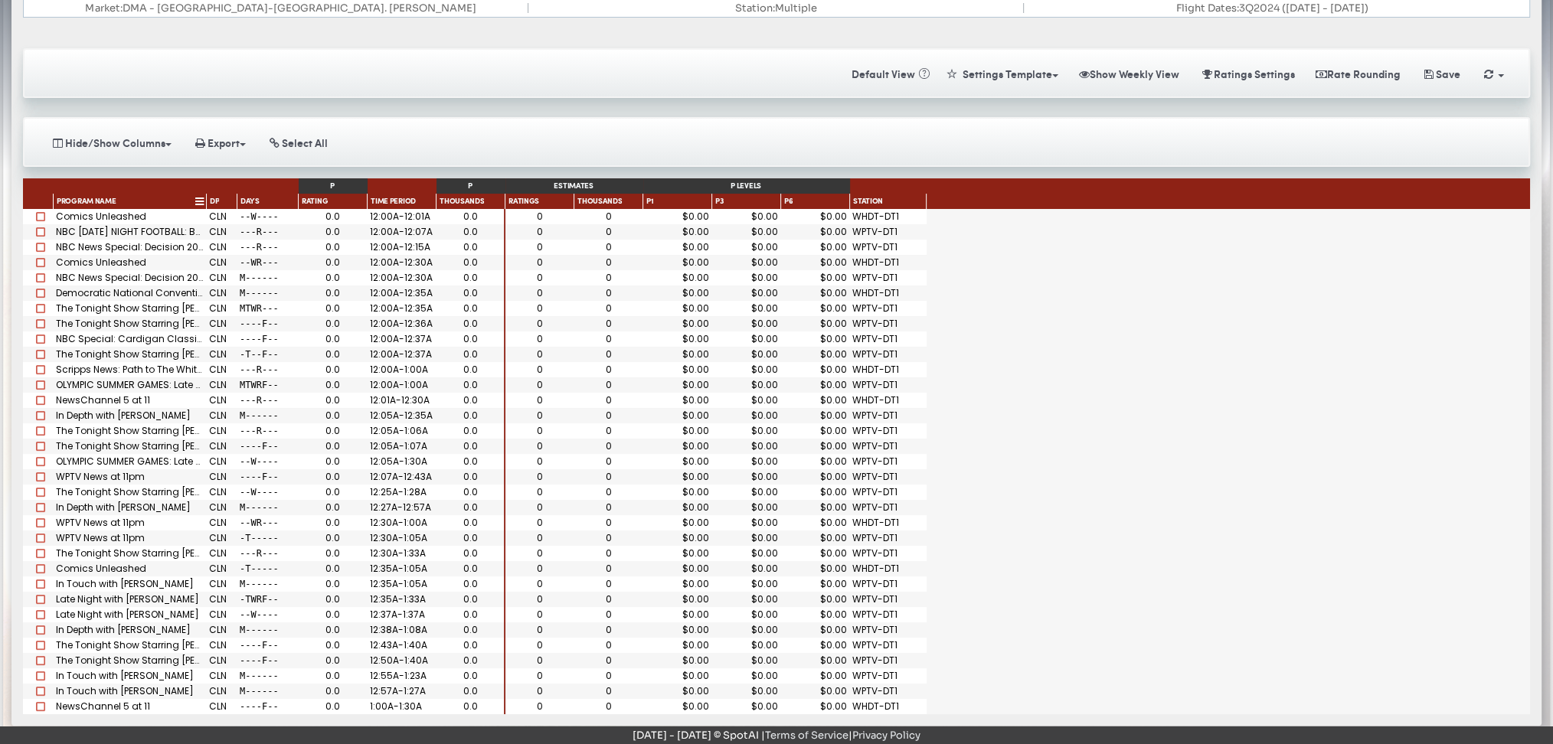
click at [107, 197] on span "Program Name" at bounding box center [87, 202] width 60 height 11
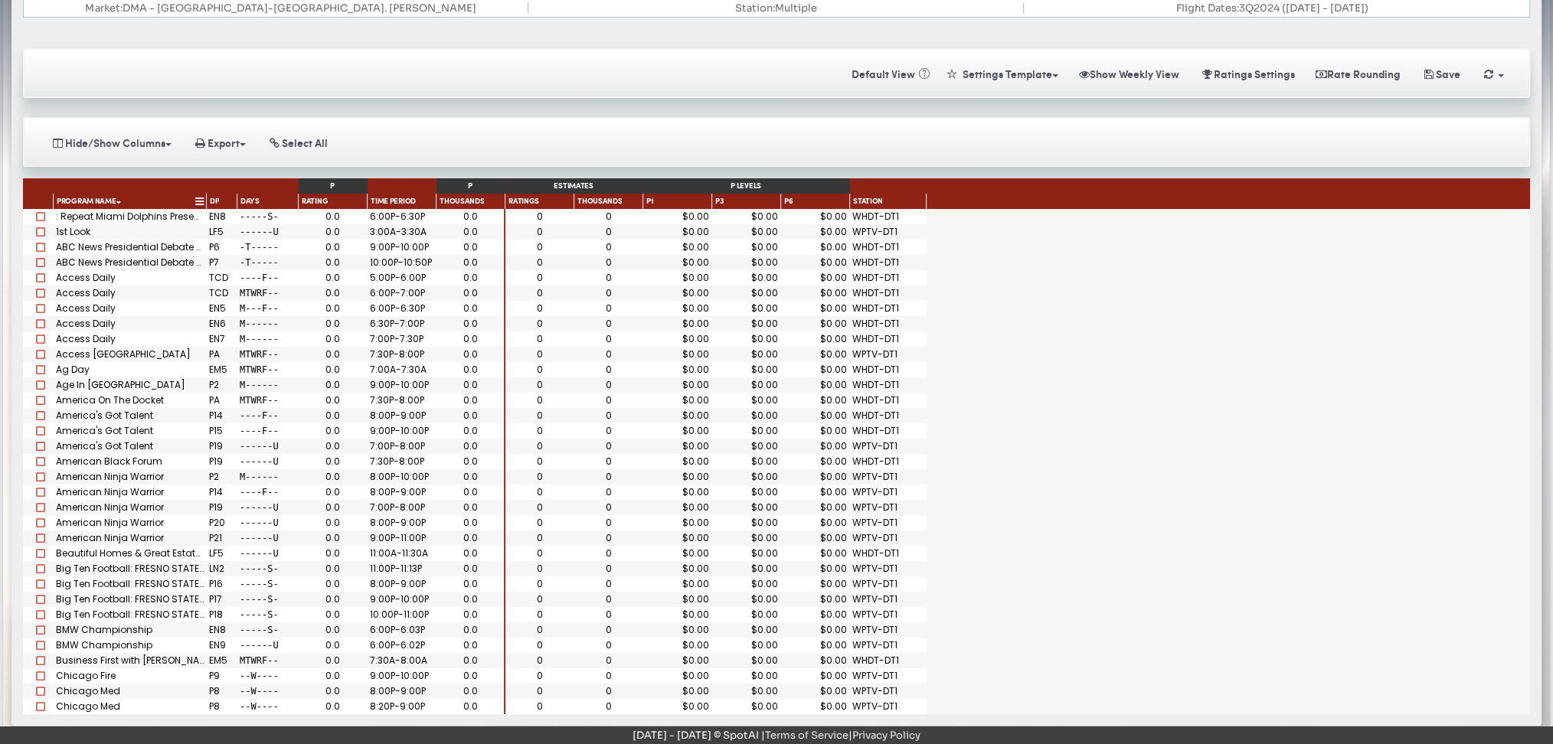
click at [107, 197] on span "Program Name" at bounding box center [87, 203] width 60 height 12
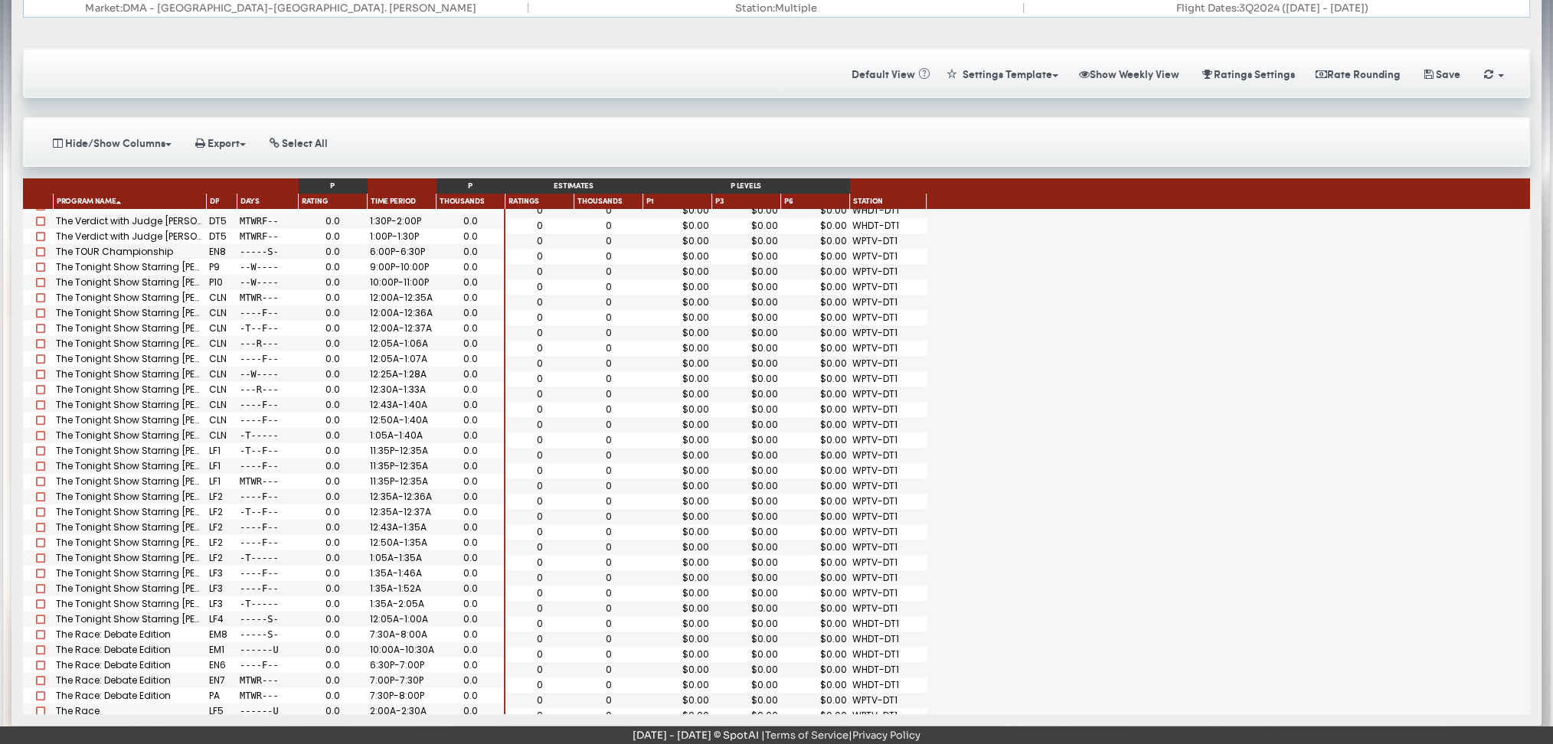
scroll to position [1267, 0]
